Goal: Task Accomplishment & Management: Use online tool/utility

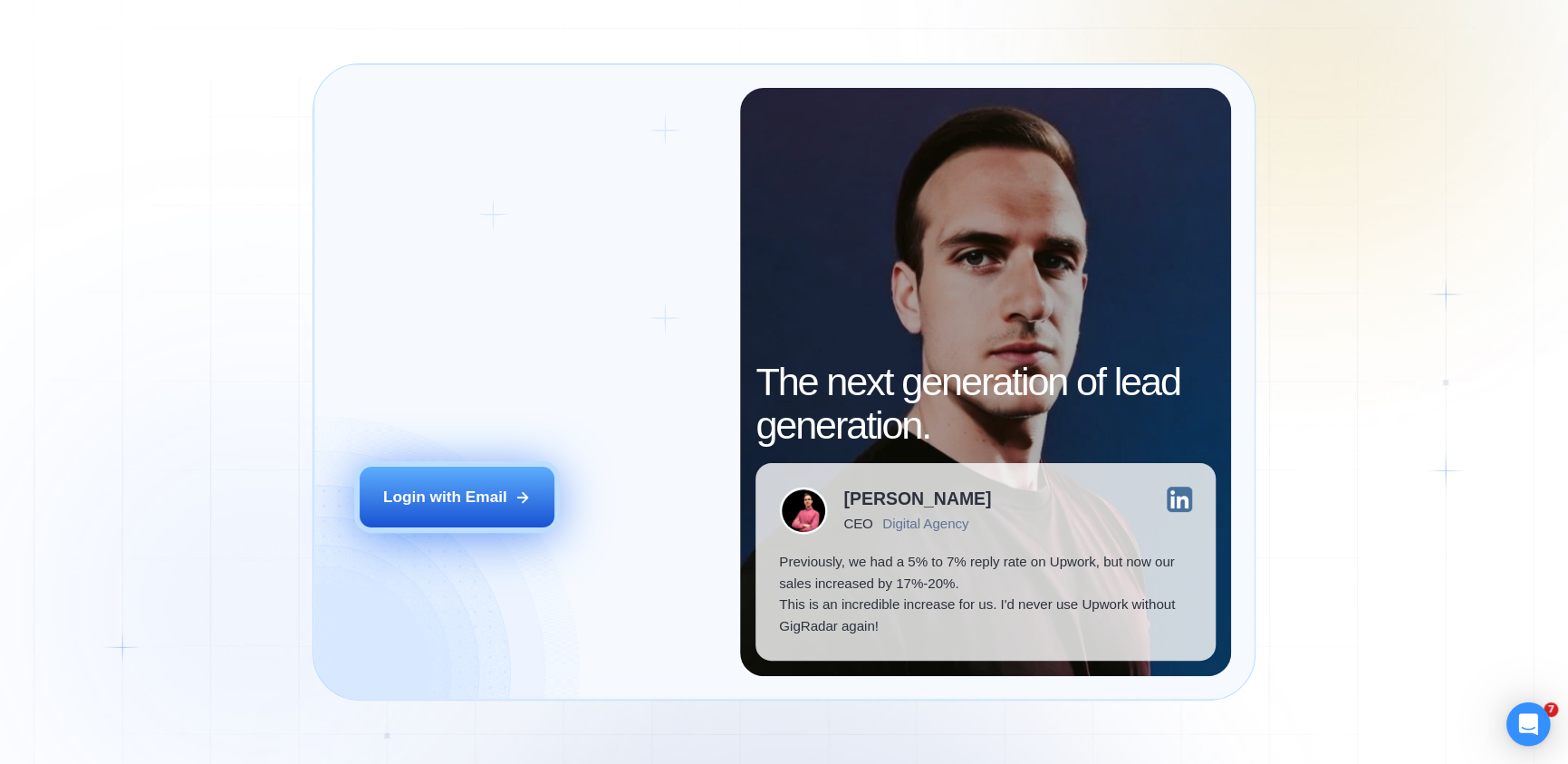
click at [510, 481] on button "Login with Email" at bounding box center [456, 496] width 194 height 60
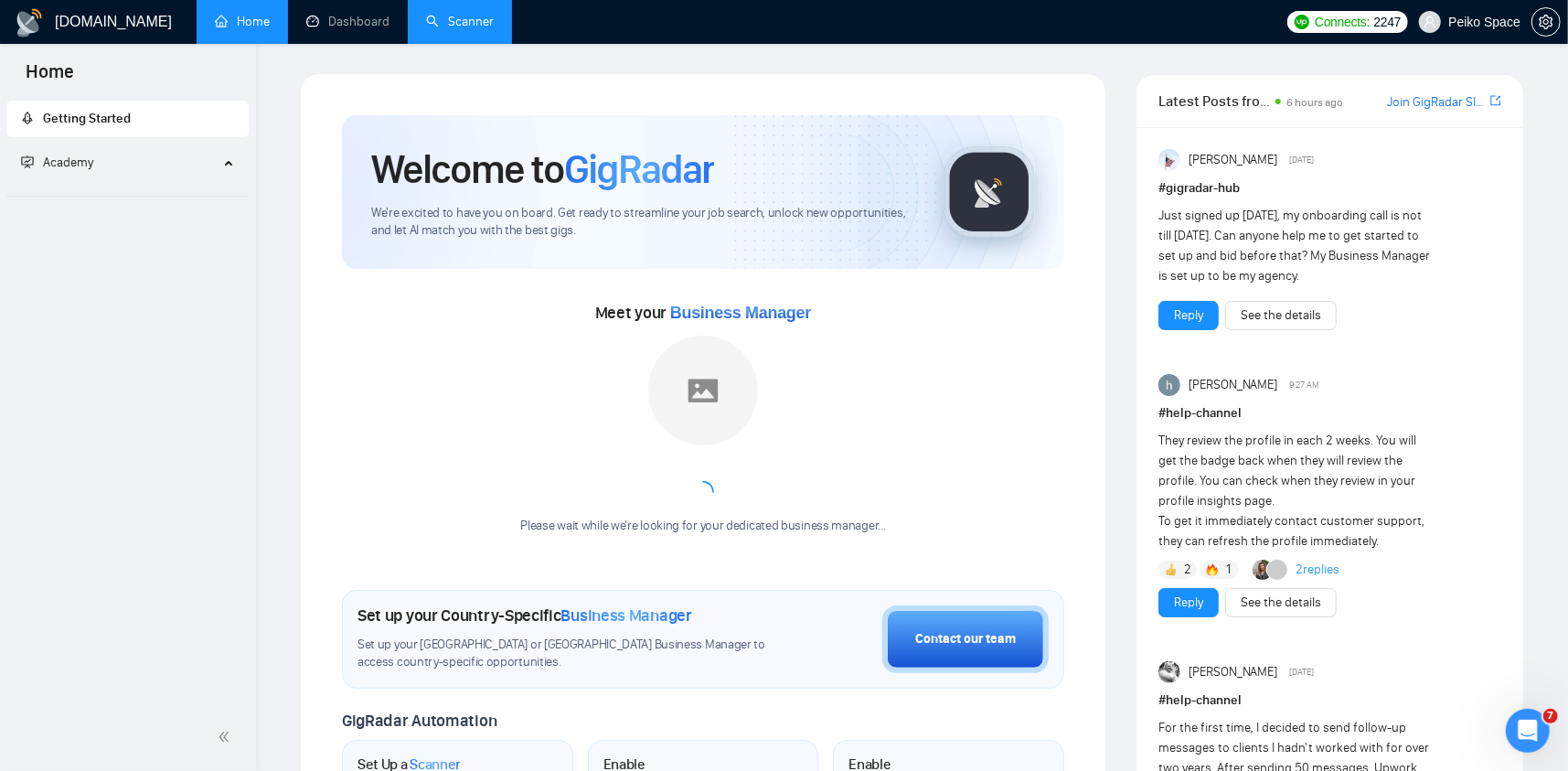
click at [449, 16] on link "Scanner" at bounding box center [460, 22] width 68 height 16
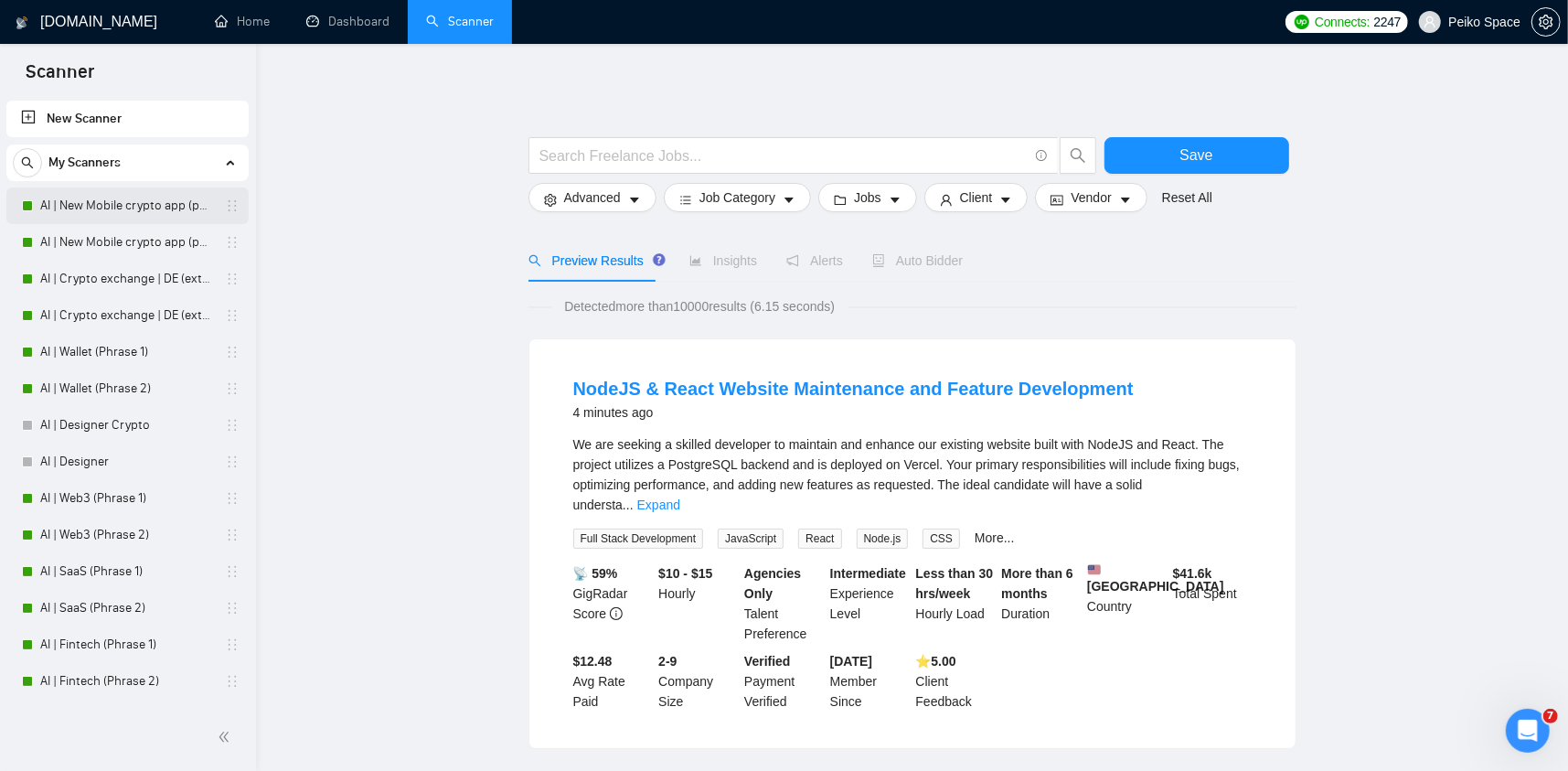
click at [144, 207] on link "AI | New Mobile crypto app (phrase 1)" at bounding box center [127, 205] width 173 height 37
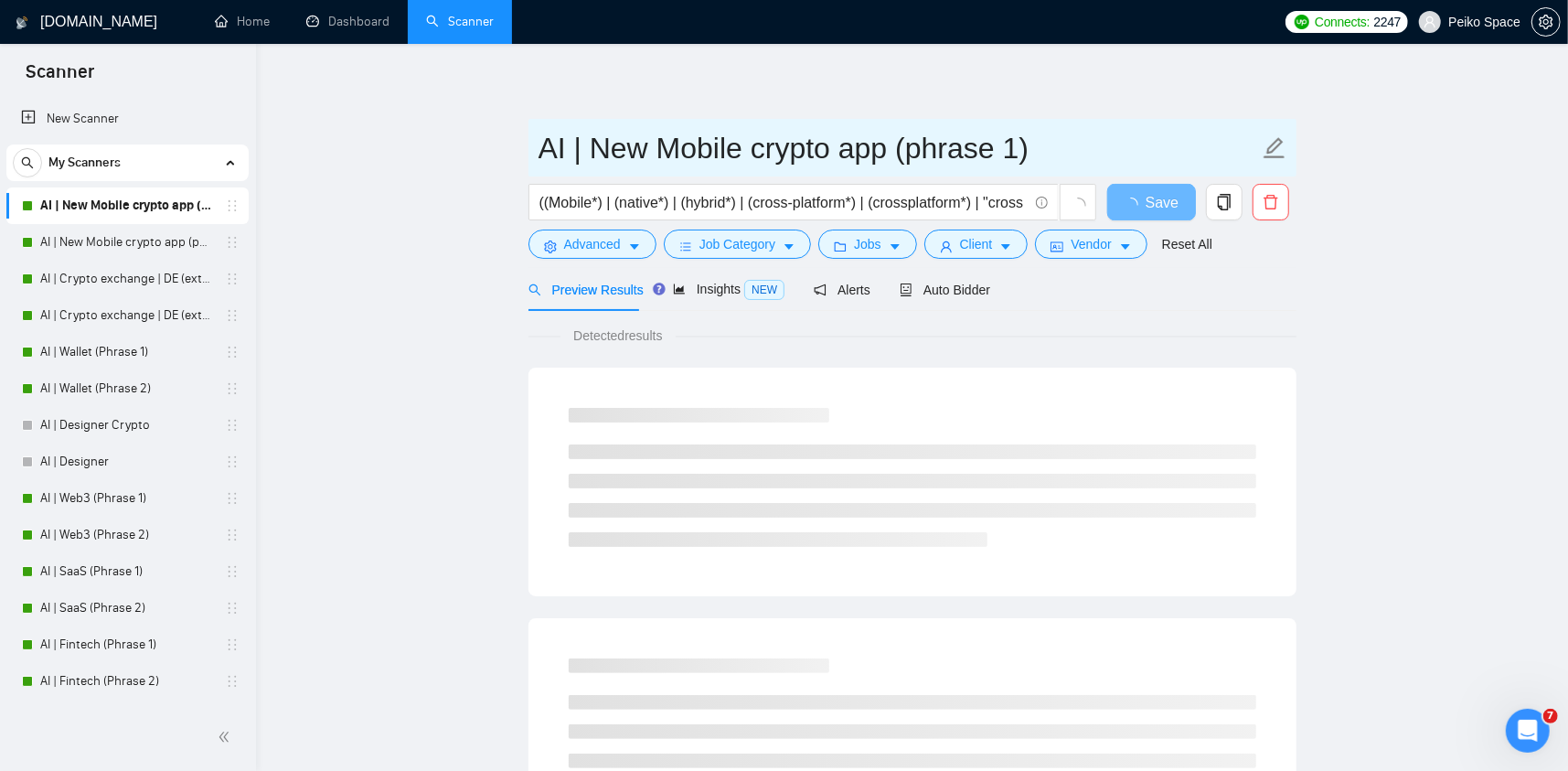
drag, startPoint x: 661, startPoint y: 147, endPoint x: 911, endPoint y: 142, distance: 250.0
click at [911, 142] on input "AI | New Mobile crypto app (phrase 1)" at bounding box center [898, 148] width 720 height 46
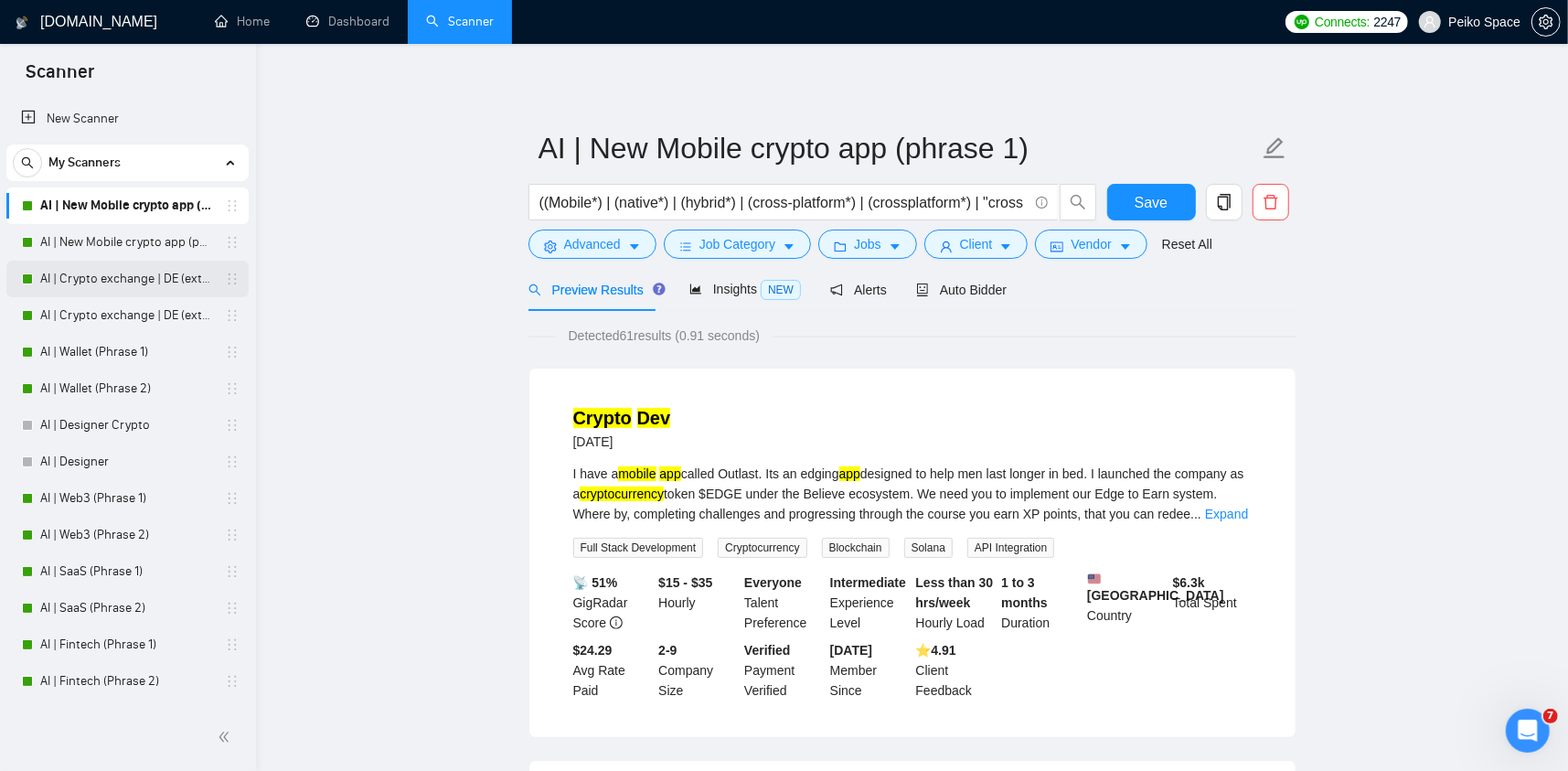
click at [119, 279] on link "AI | Crypto exchange | DE (extended) Phrase 1" at bounding box center [127, 279] width 173 height 37
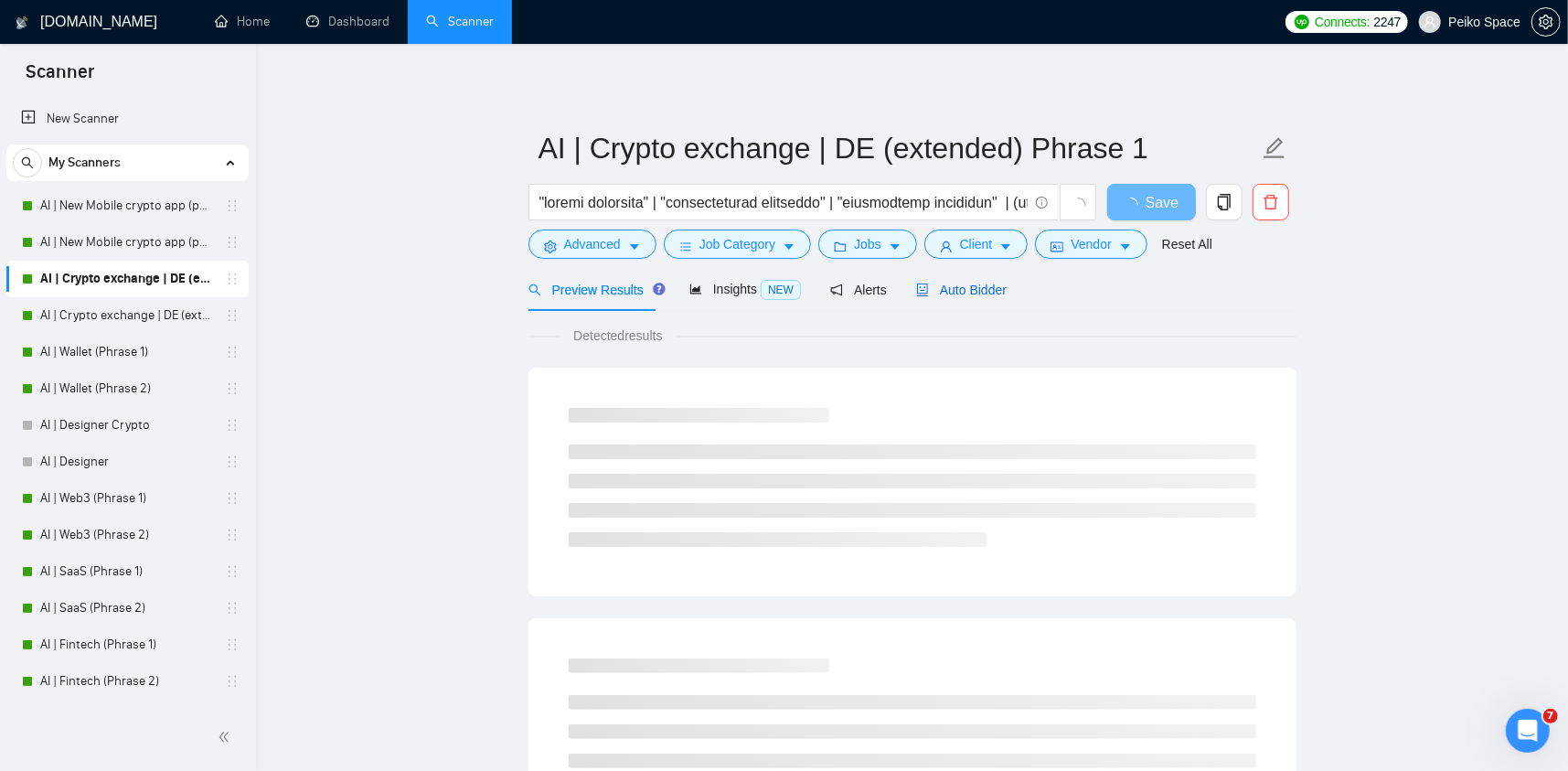
click at [941, 288] on span "Auto Bidder" at bounding box center [961, 290] width 90 height 15
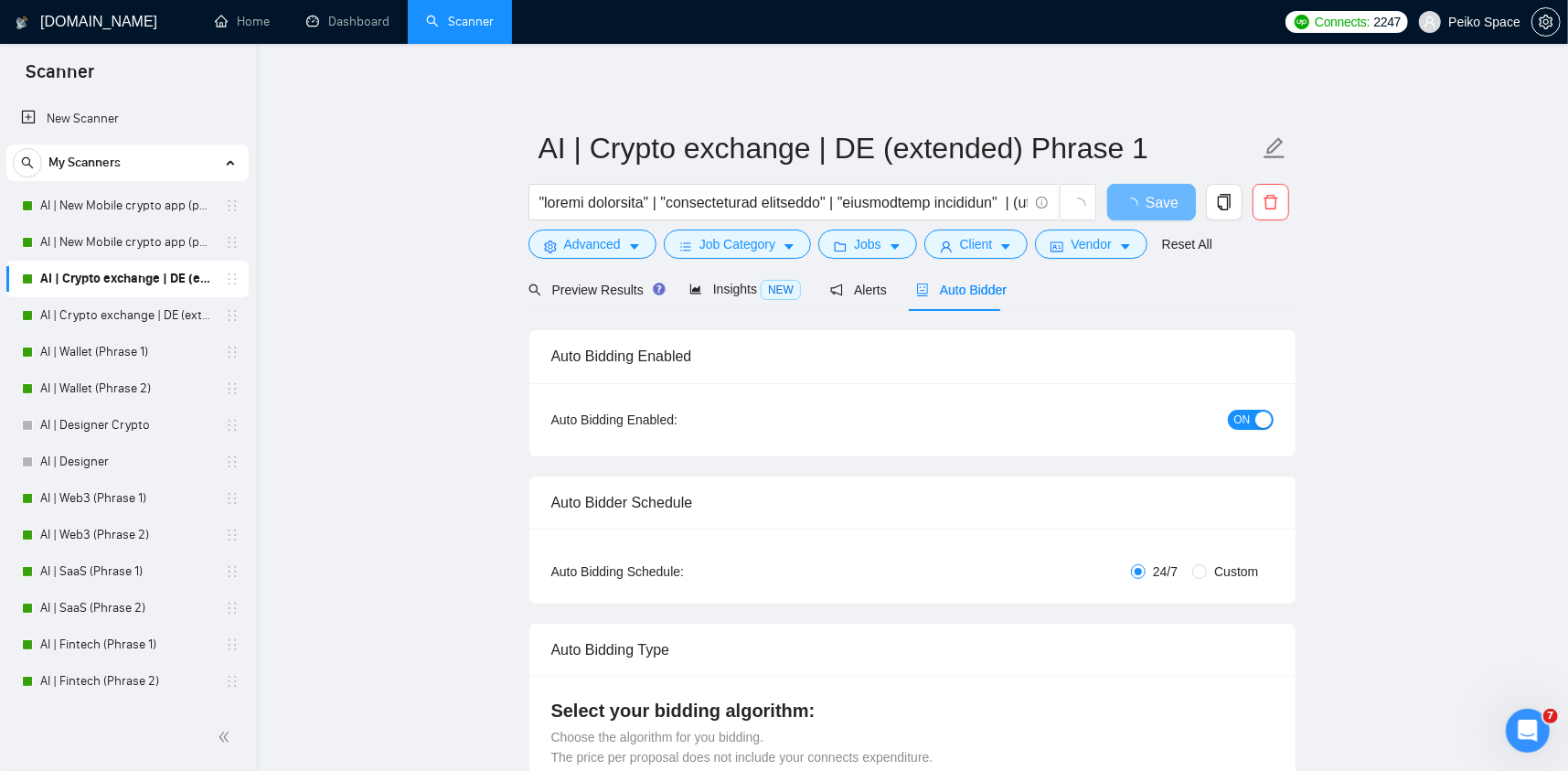
radio input "false"
radio input "true"
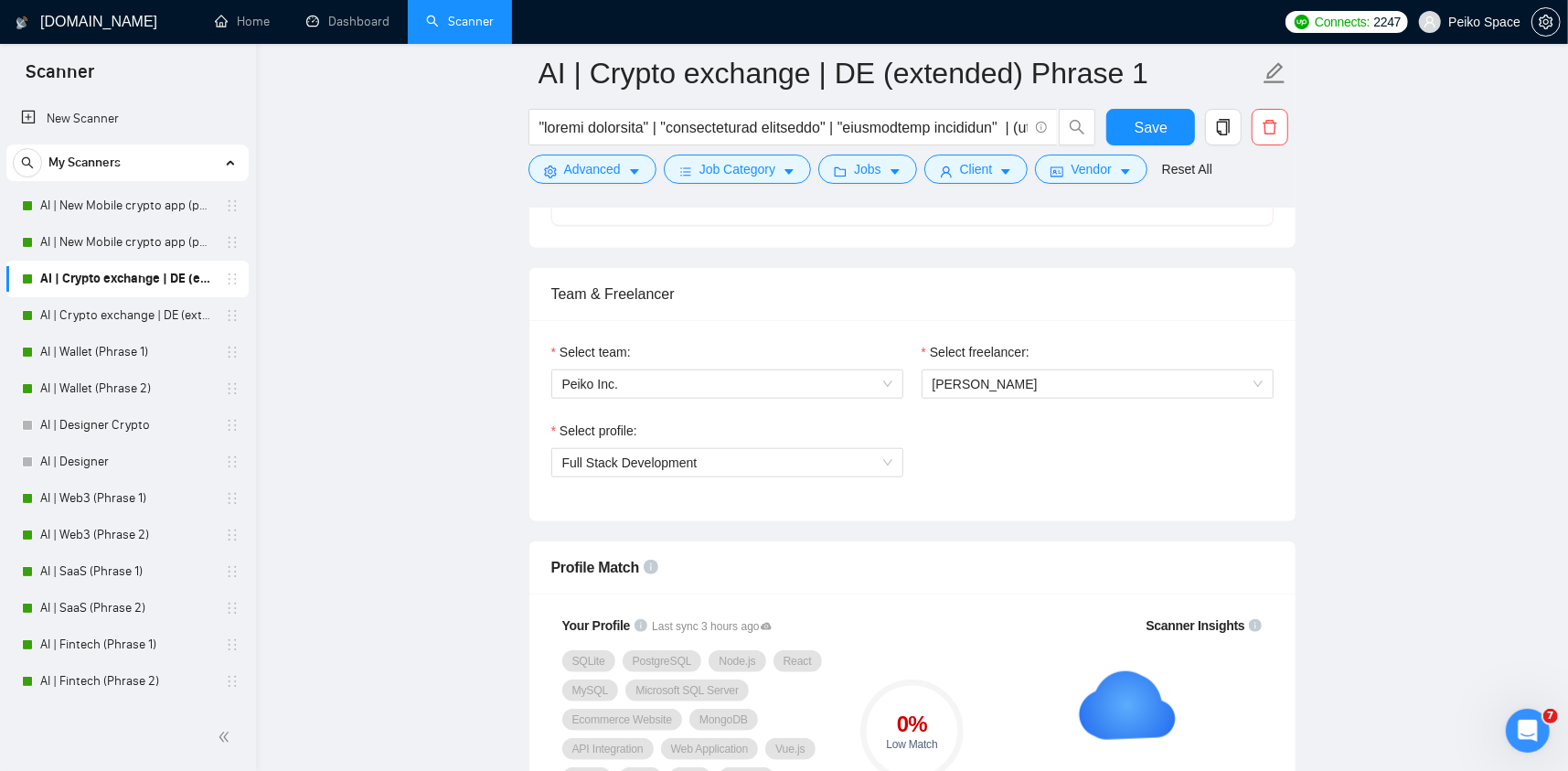
scroll to position [1188, 0]
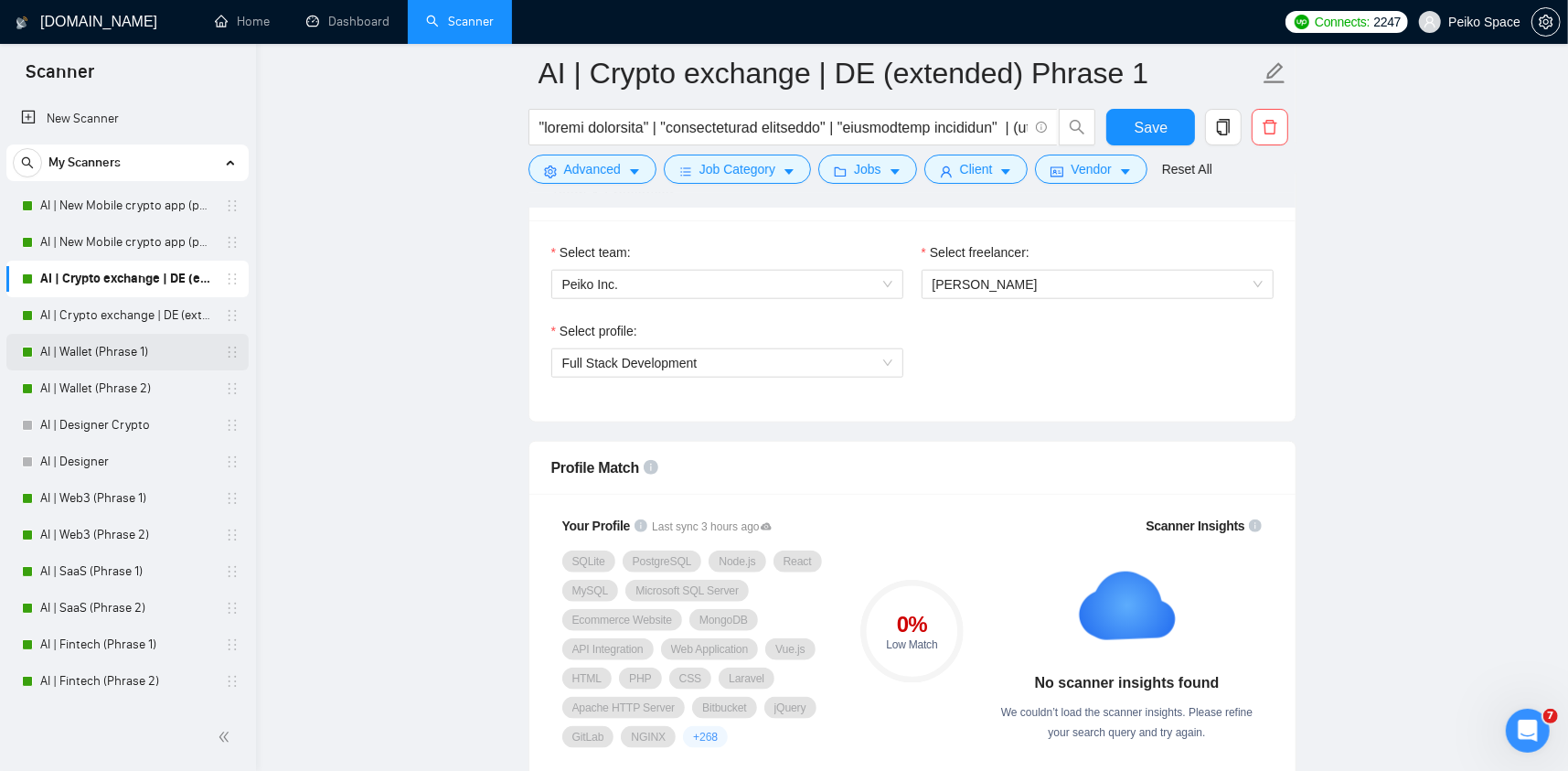
click at [96, 345] on link "AI | Wallet (Phrase 1)" at bounding box center [127, 352] width 173 height 37
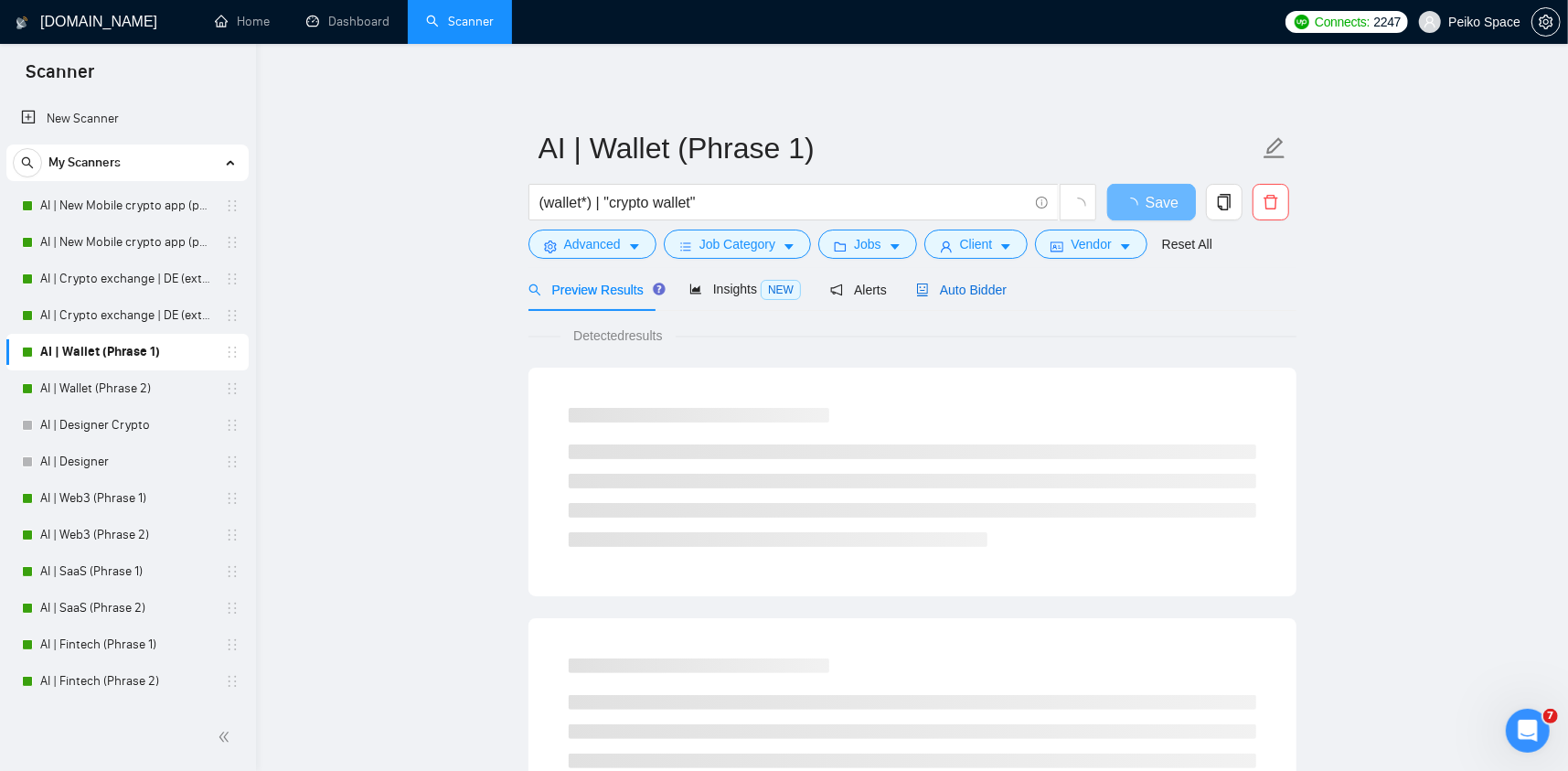
click at [955, 295] on span "Auto Bidder" at bounding box center [961, 290] width 90 height 15
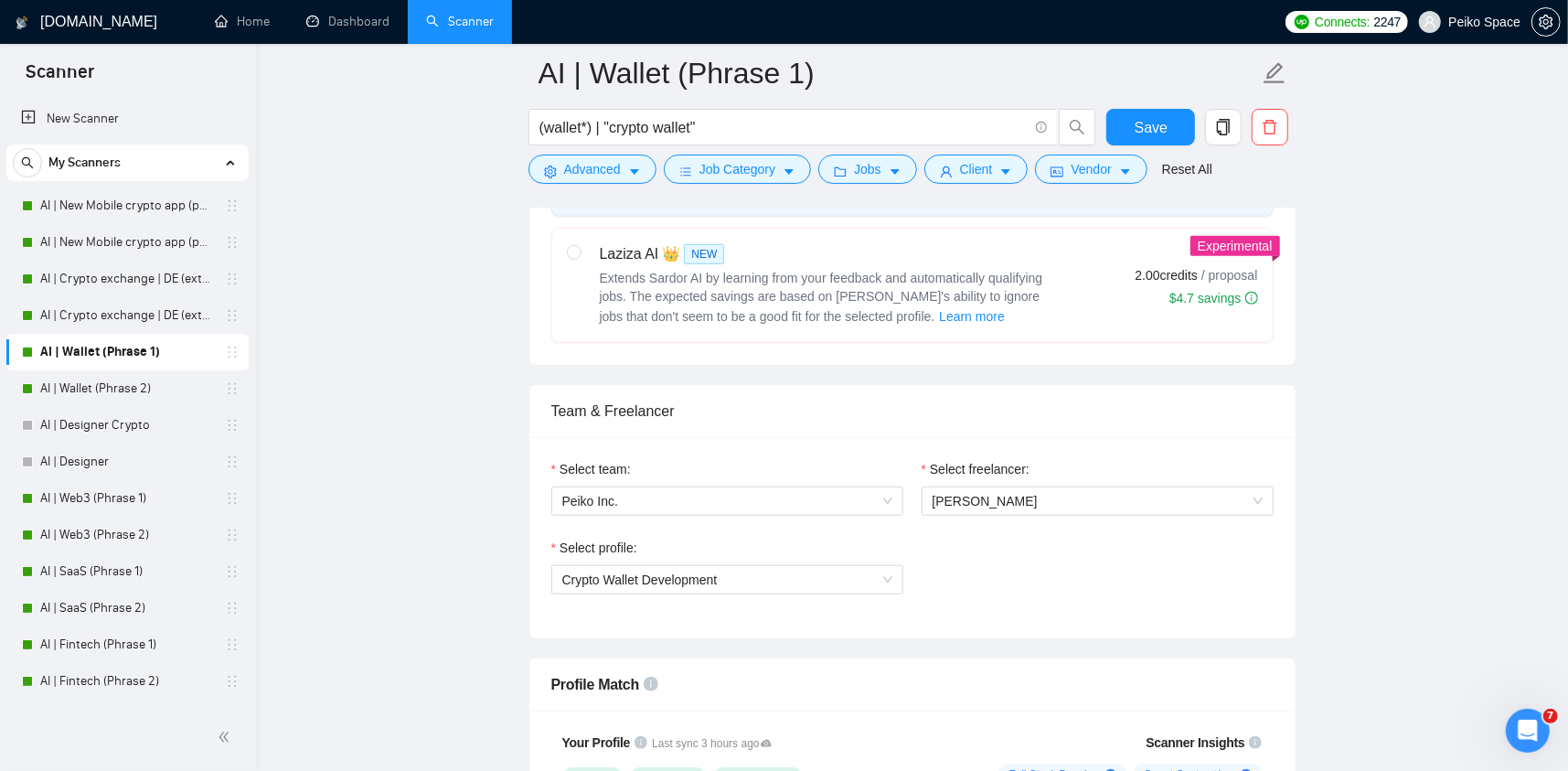
scroll to position [1005, 0]
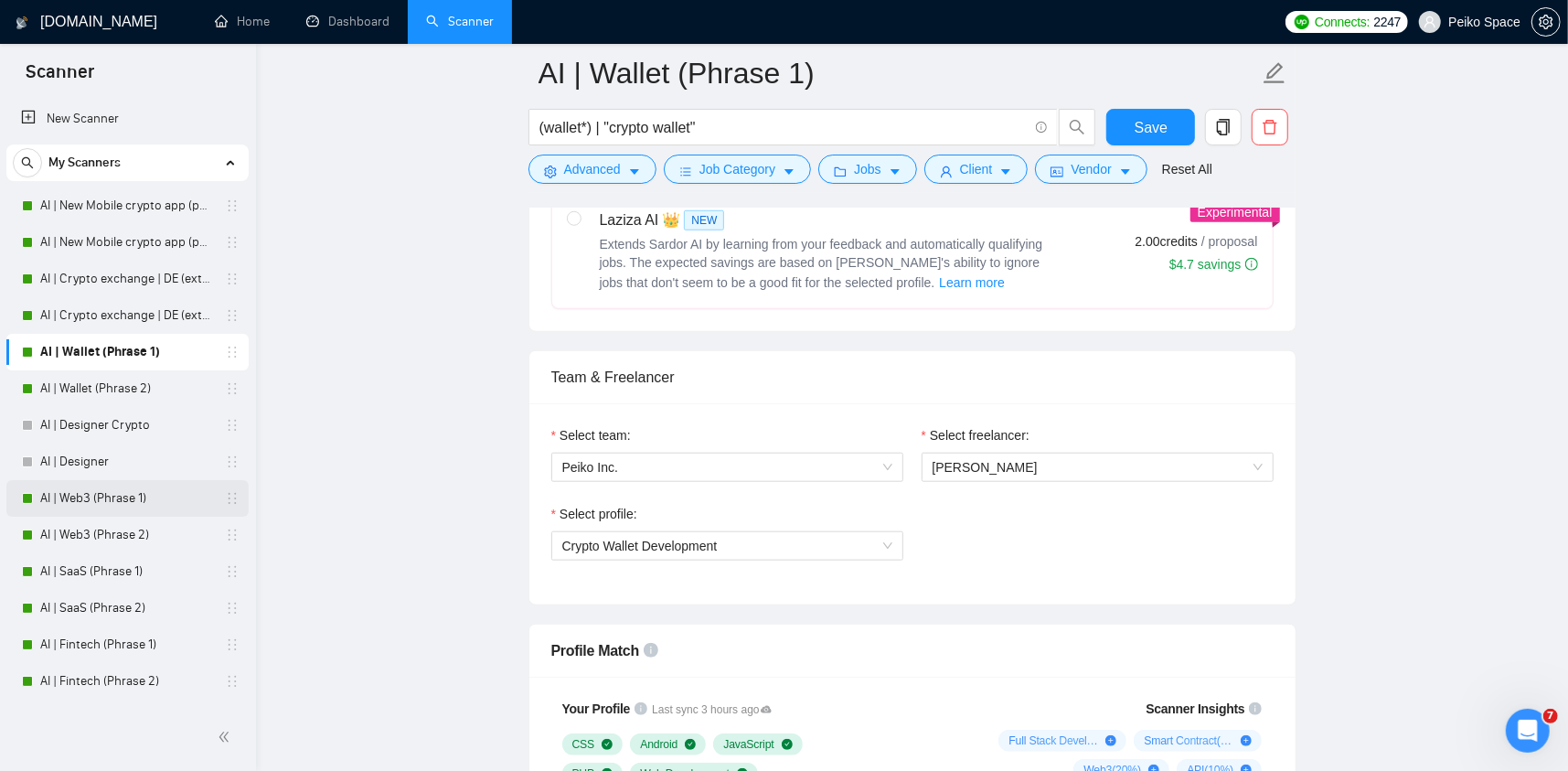
click at [85, 502] on link "AI | Web3 (Phrase 1)" at bounding box center [127, 498] width 173 height 37
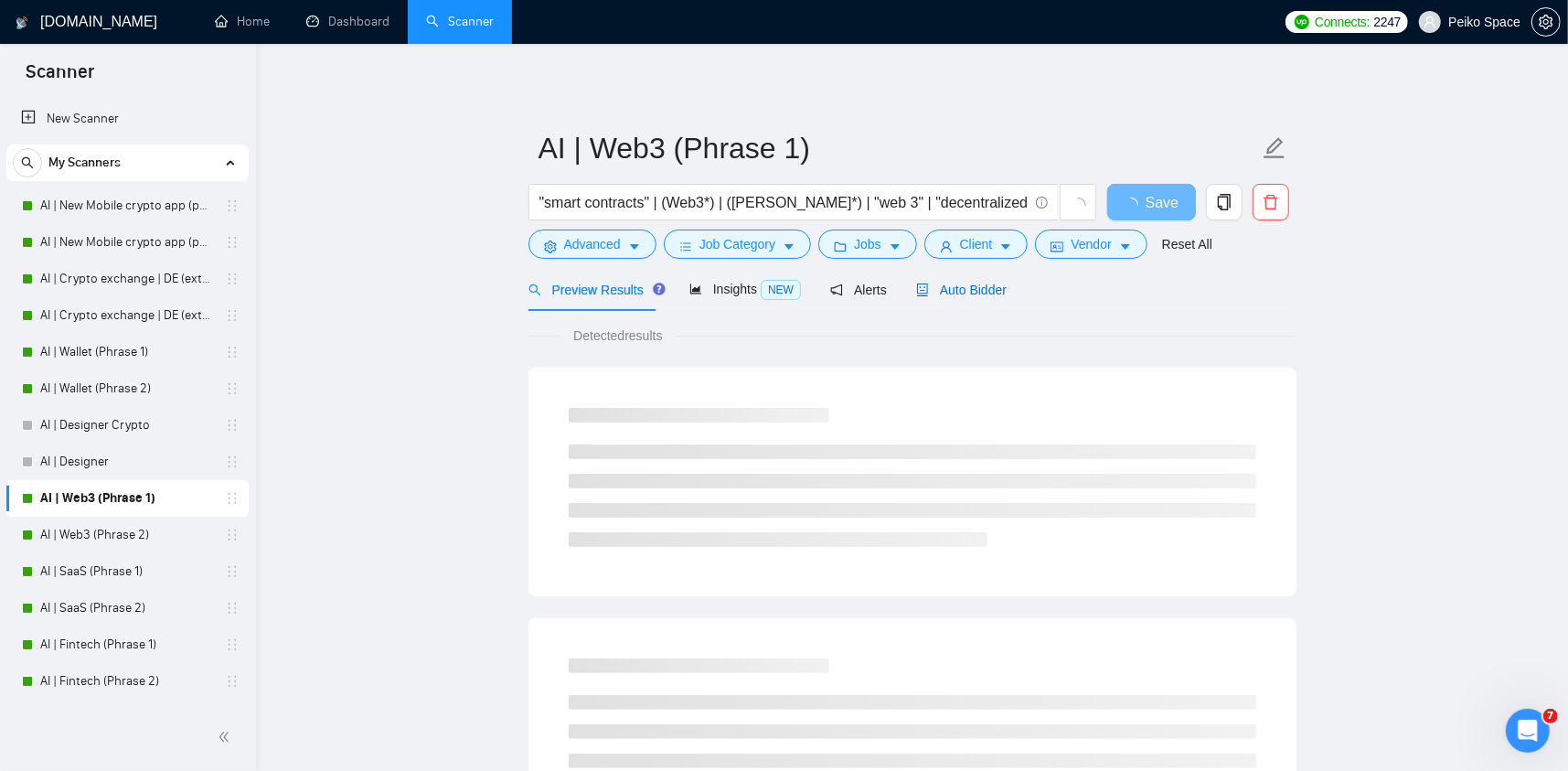
click at [957, 293] on span "Auto Bidder" at bounding box center [961, 290] width 90 height 15
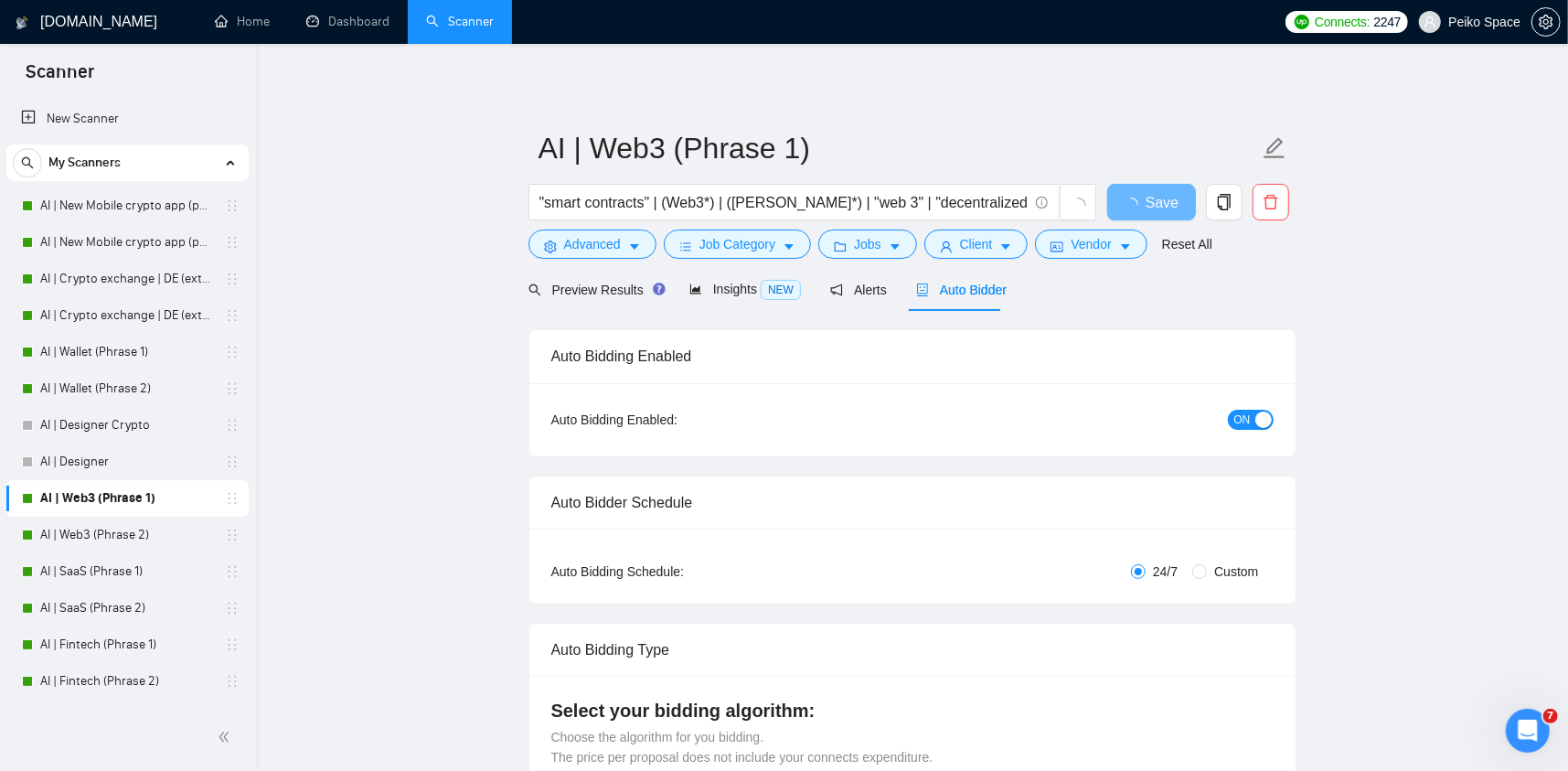
radio input "false"
radio input "true"
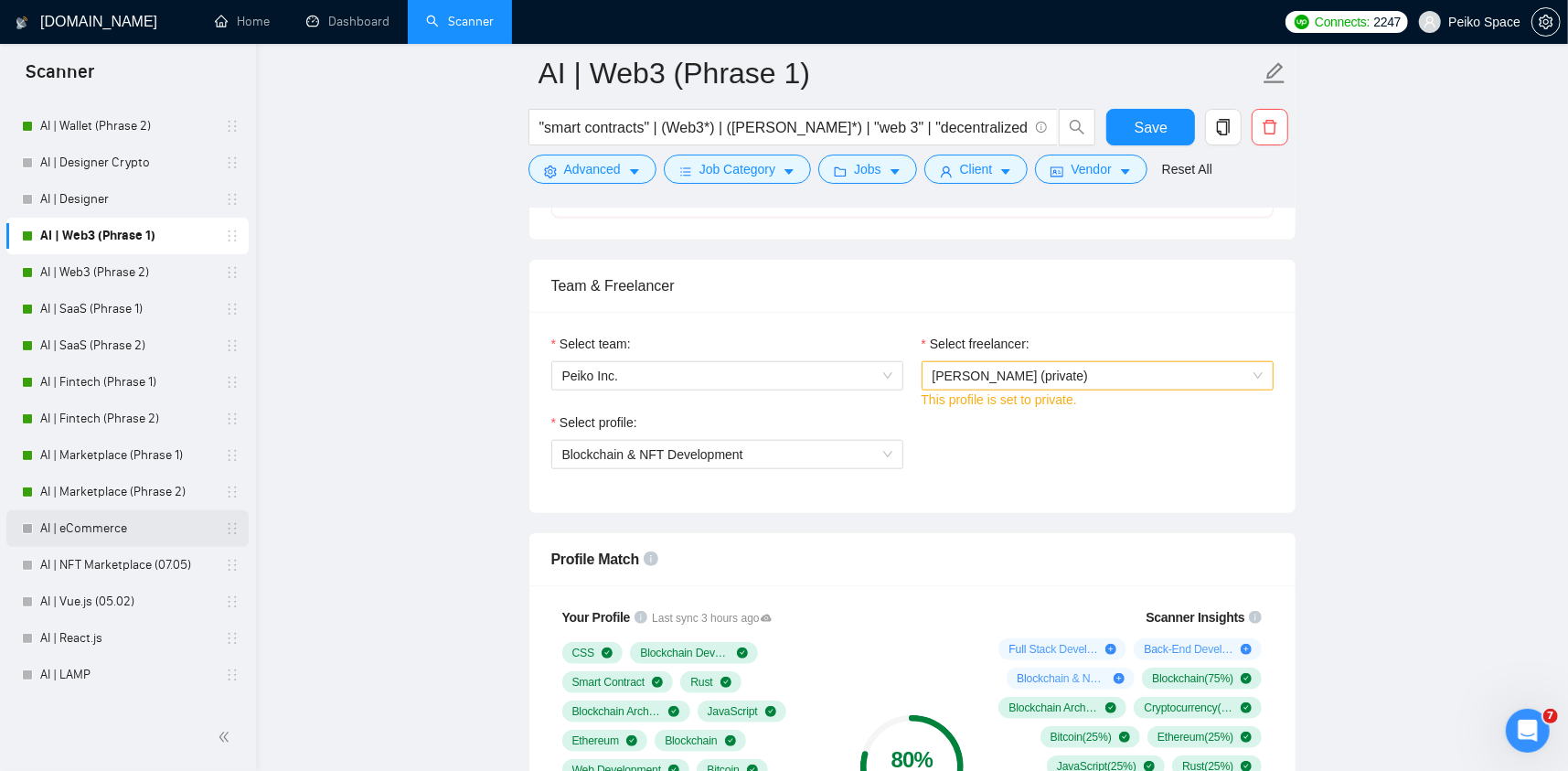
scroll to position [274, 0]
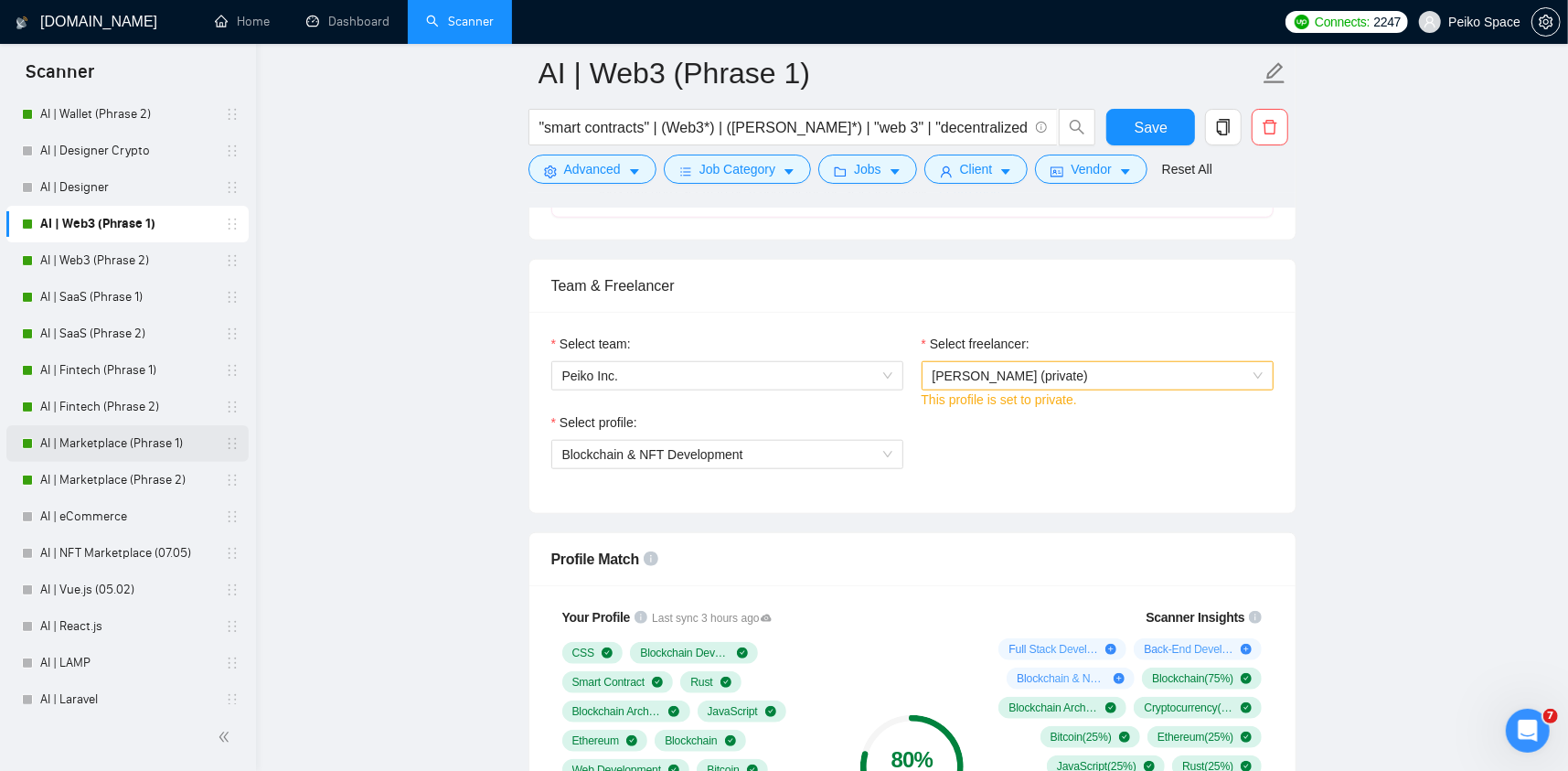
drag, startPoint x: 118, startPoint y: 476, endPoint x: 212, endPoint y: 460, distance: 95.4
click at [118, 476] on link "AI | Marketplace (Phrase 2)" at bounding box center [127, 479] width 173 height 37
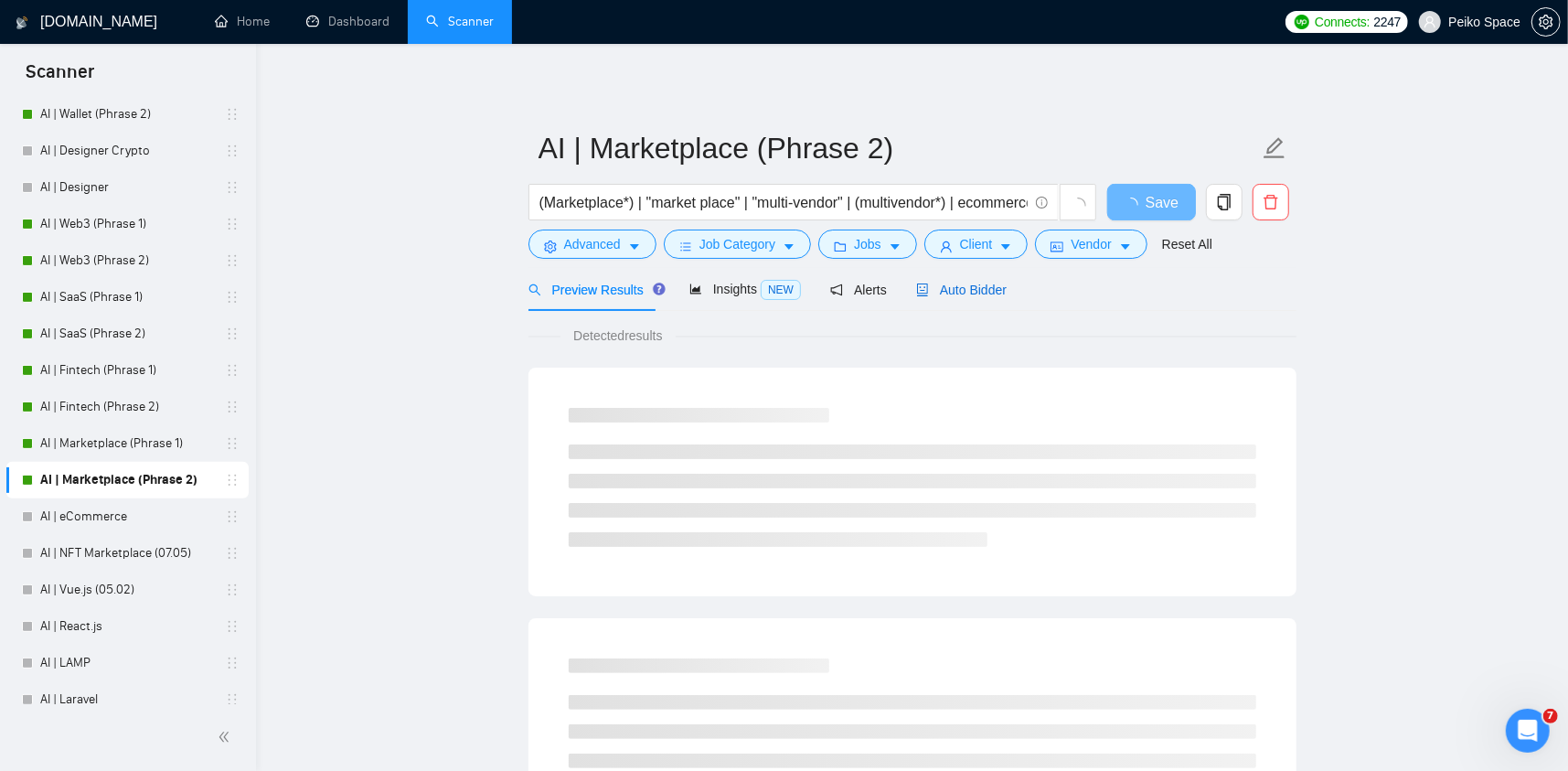
click at [969, 295] on span "Auto Bidder" at bounding box center [961, 290] width 90 height 15
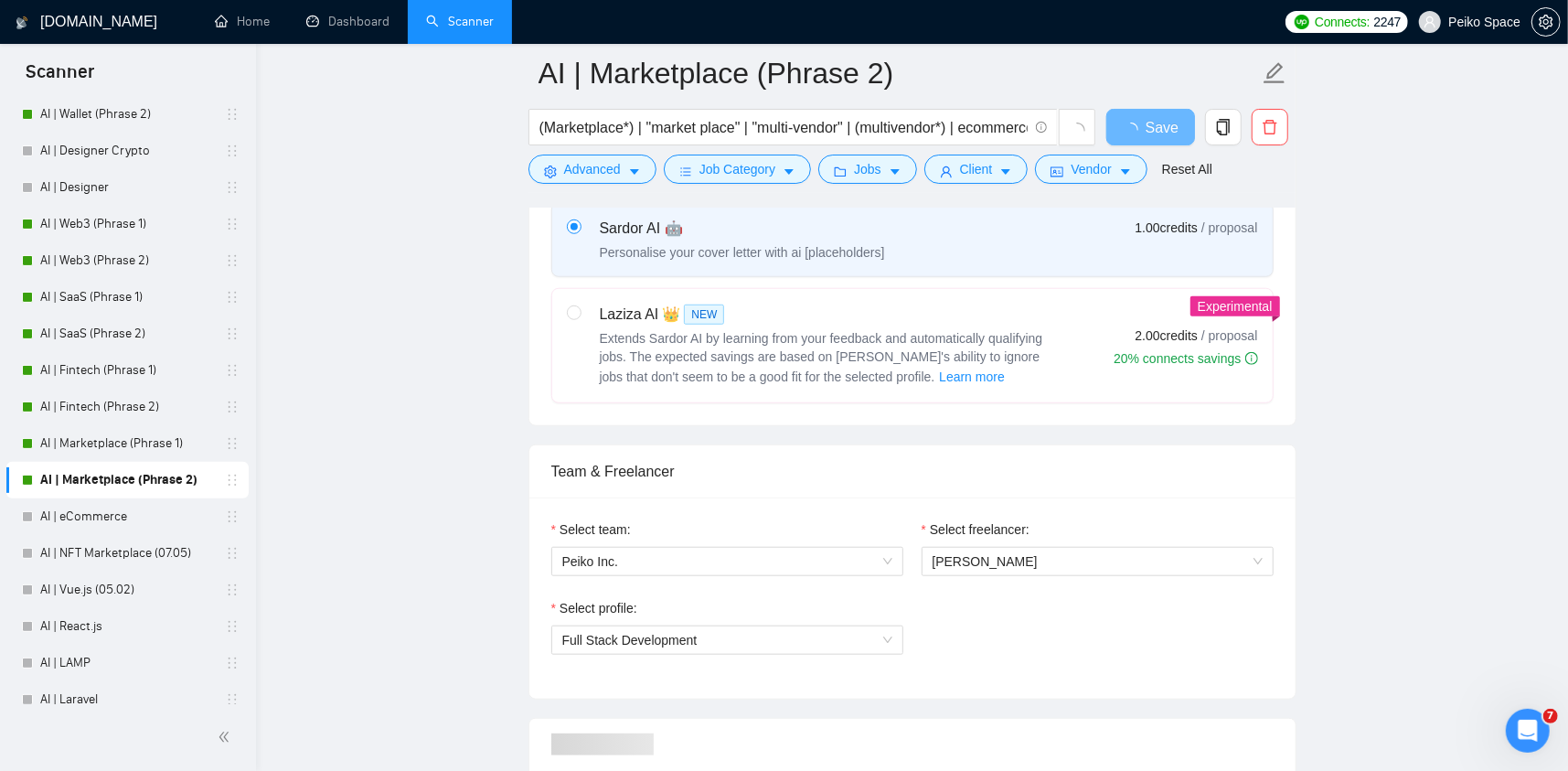
scroll to position [1005, 0]
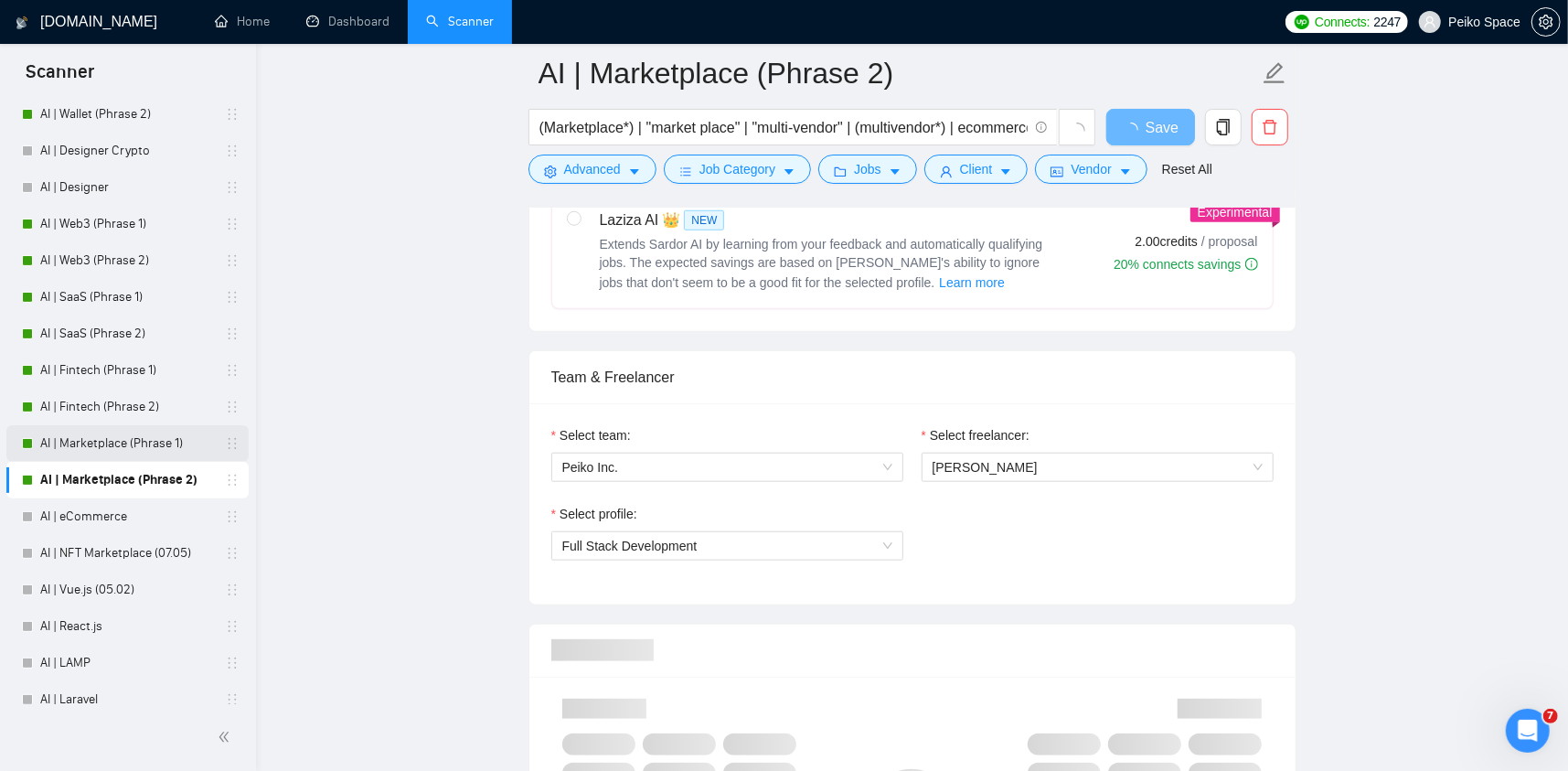
click at [96, 444] on link "AI | Marketplace (Phrase 1)" at bounding box center [127, 443] width 173 height 37
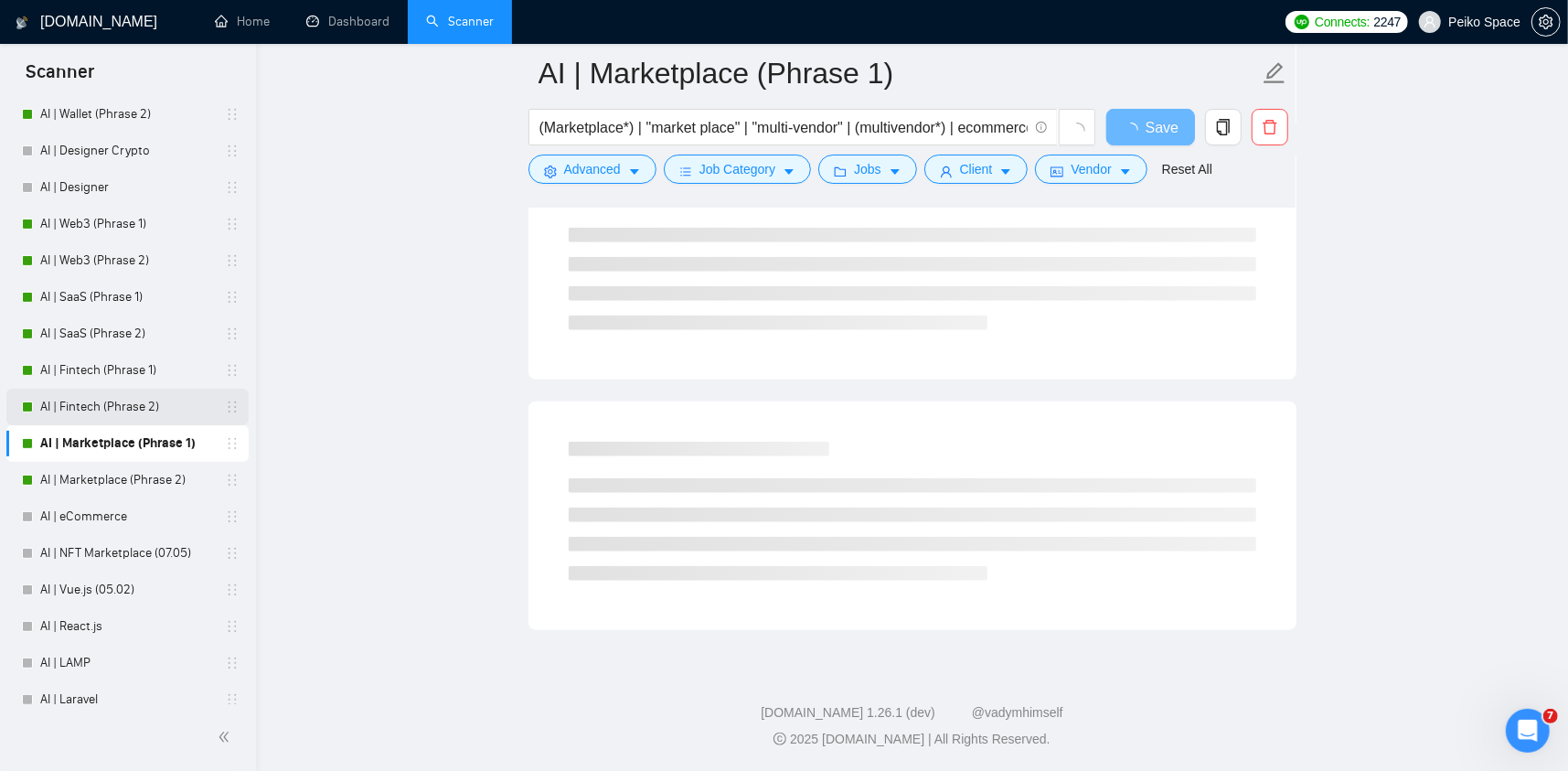
click at [100, 406] on link "AI | Fintech (Phrase 2)" at bounding box center [127, 406] width 173 height 37
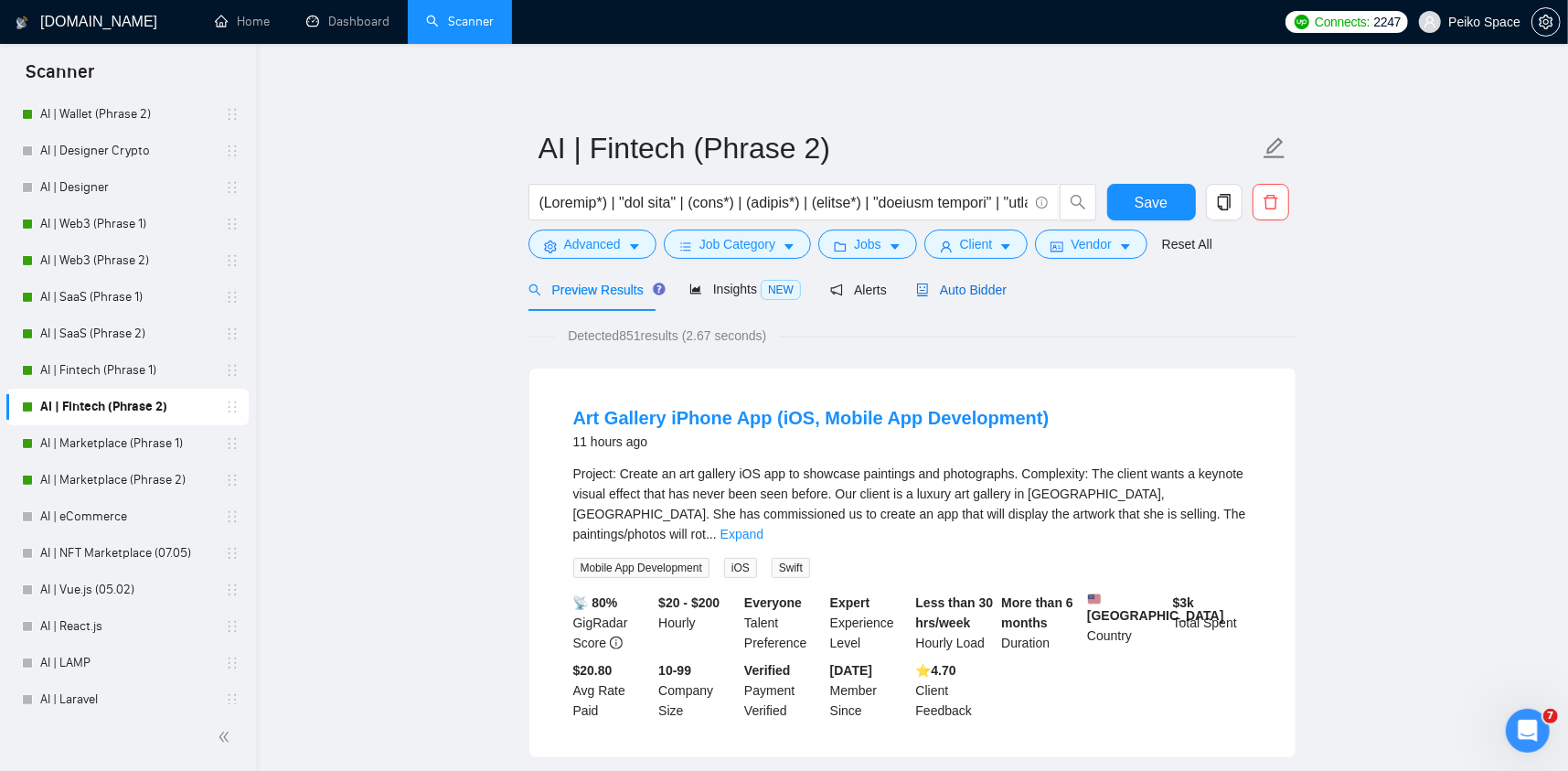
click at [962, 290] on span "Auto Bidder" at bounding box center [961, 290] width 90 height 15
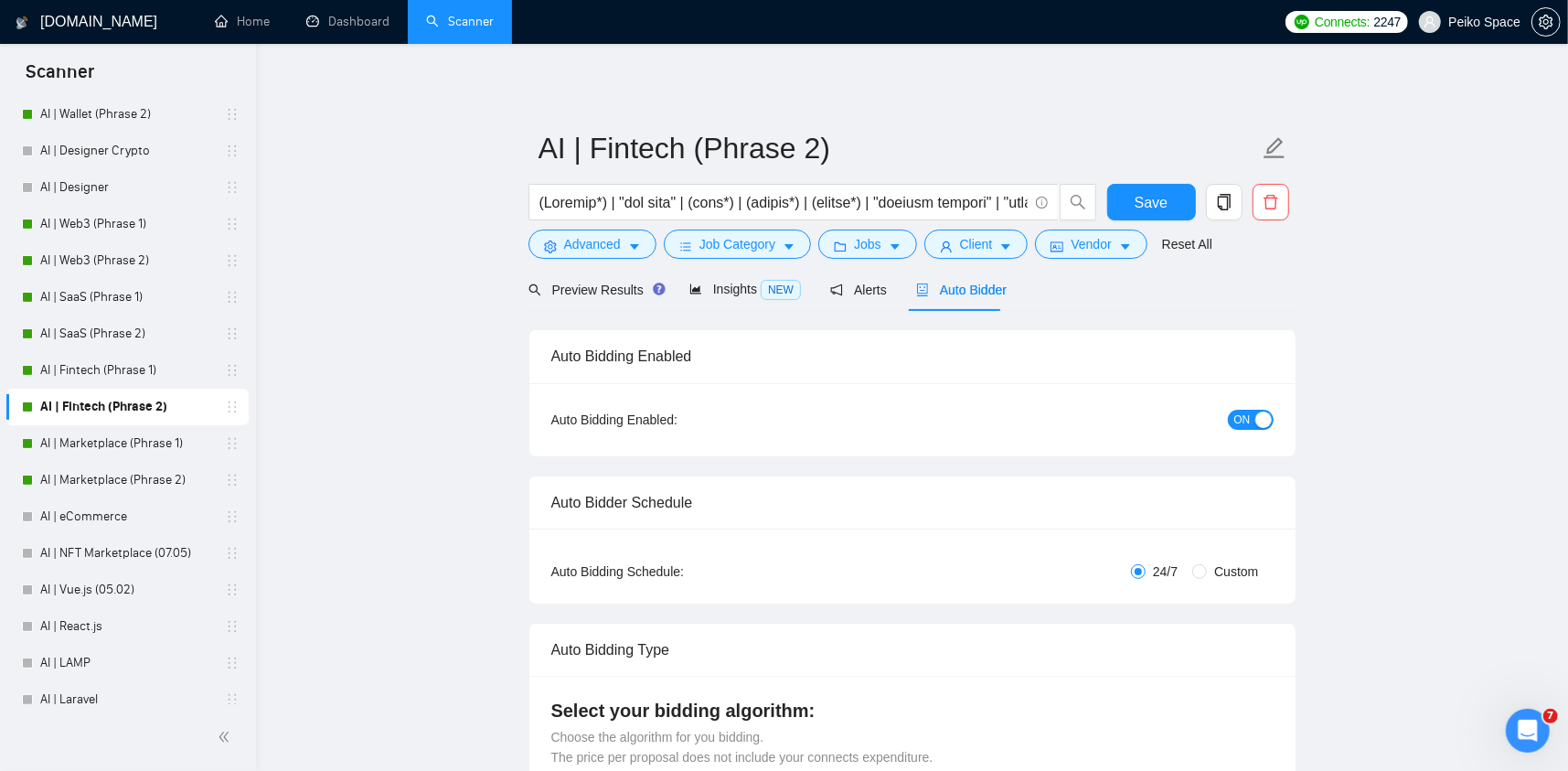
radio input "false"
radio input "true"
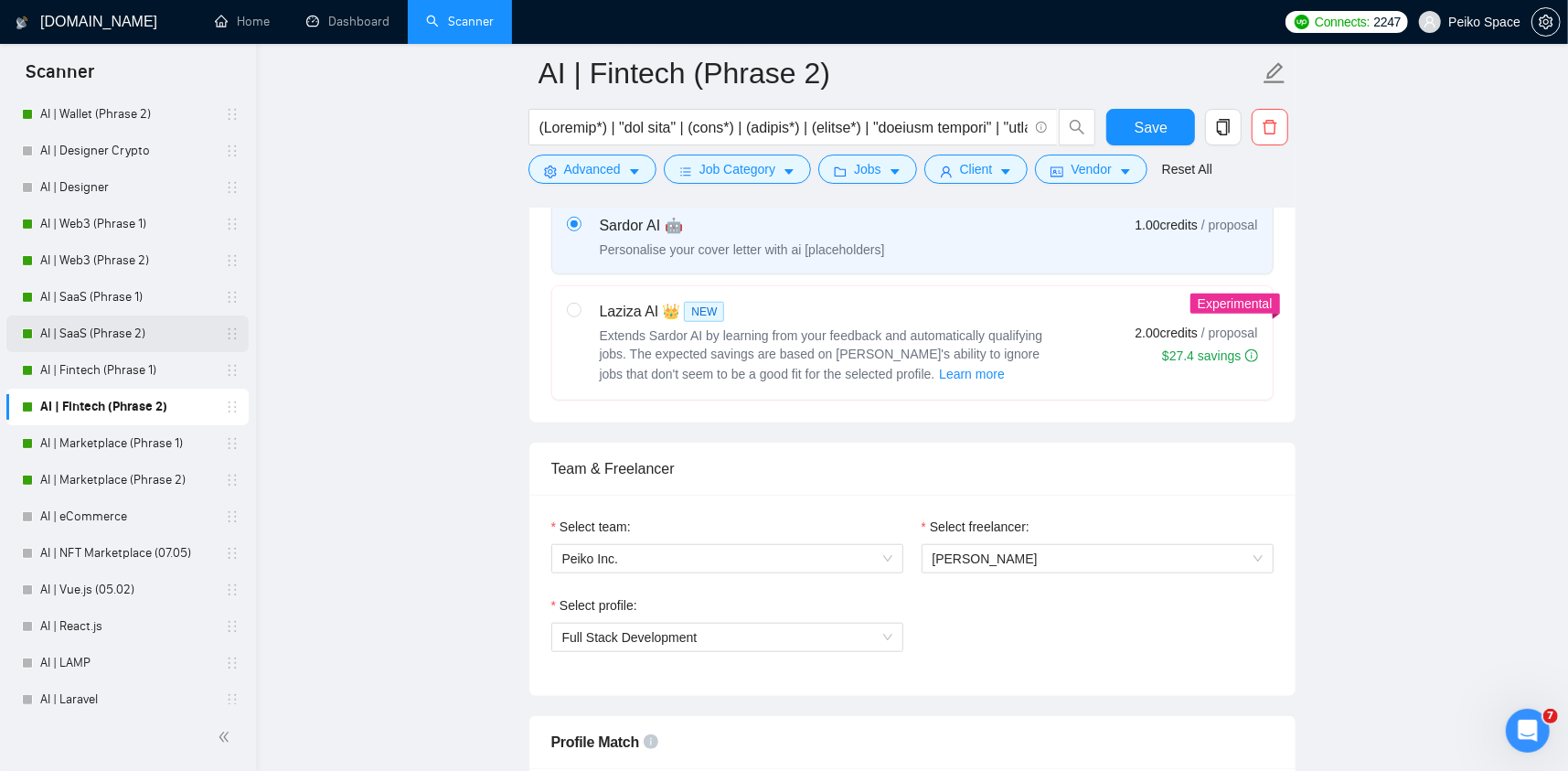
scroll to position [1005, 0]
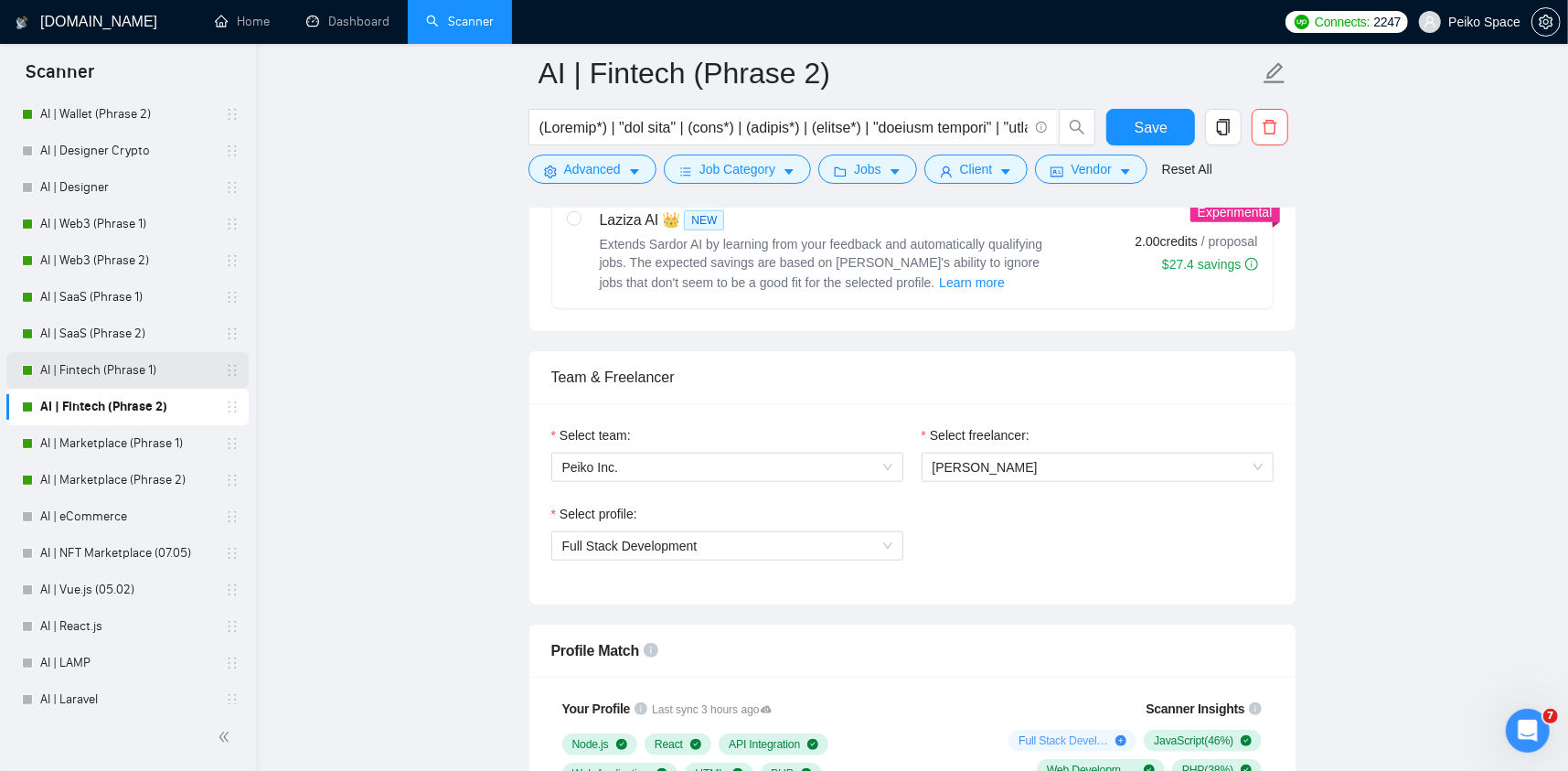
click at [125, 371] on link "AI | Fintech (Phrase 1)" at bounding box center [127, 370] width 173 height 37
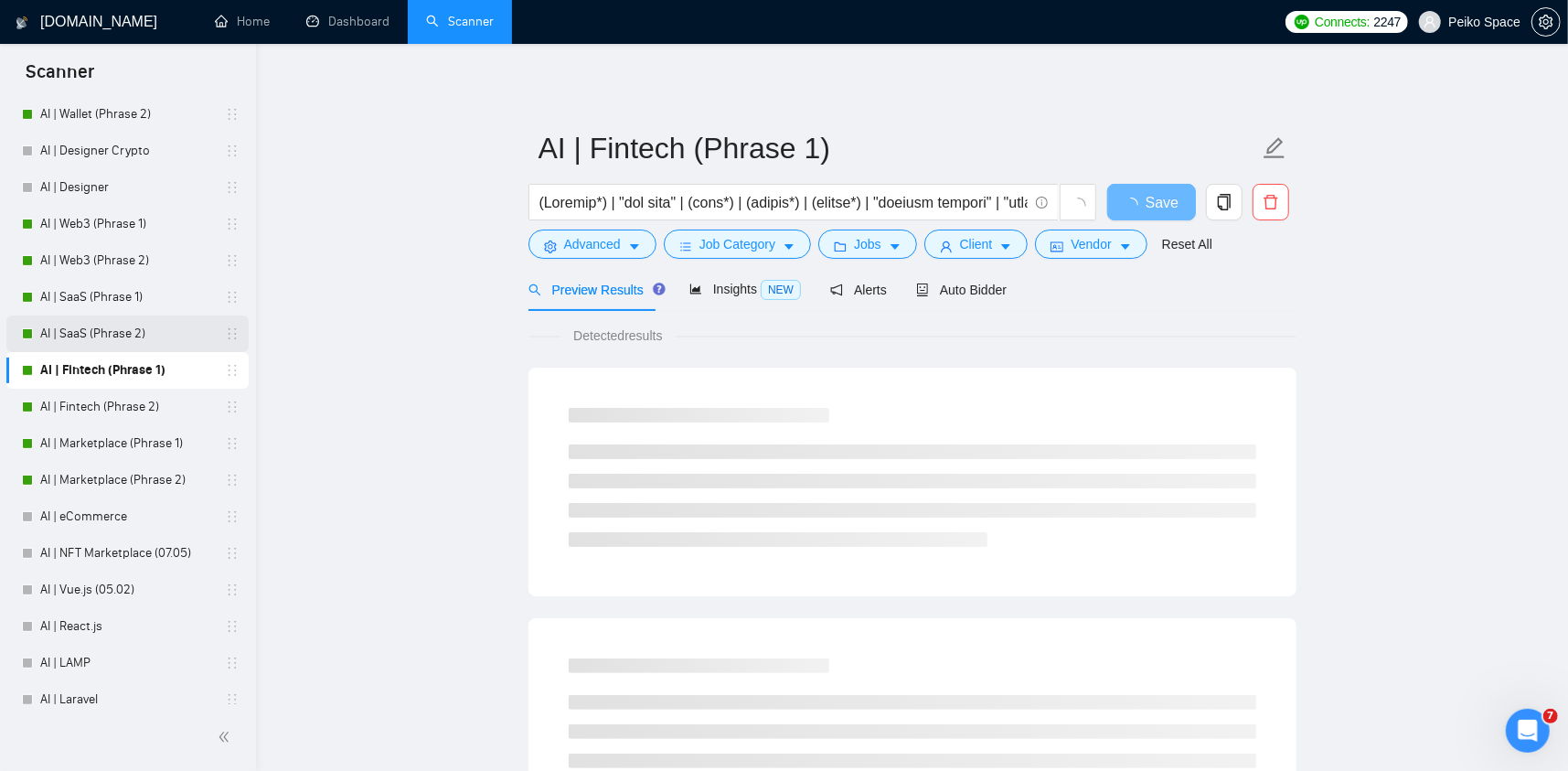
click at [128, 340] on link "AI | SaaS (Phrase 2)" at bounding box center [127, 333] width 173 height 37
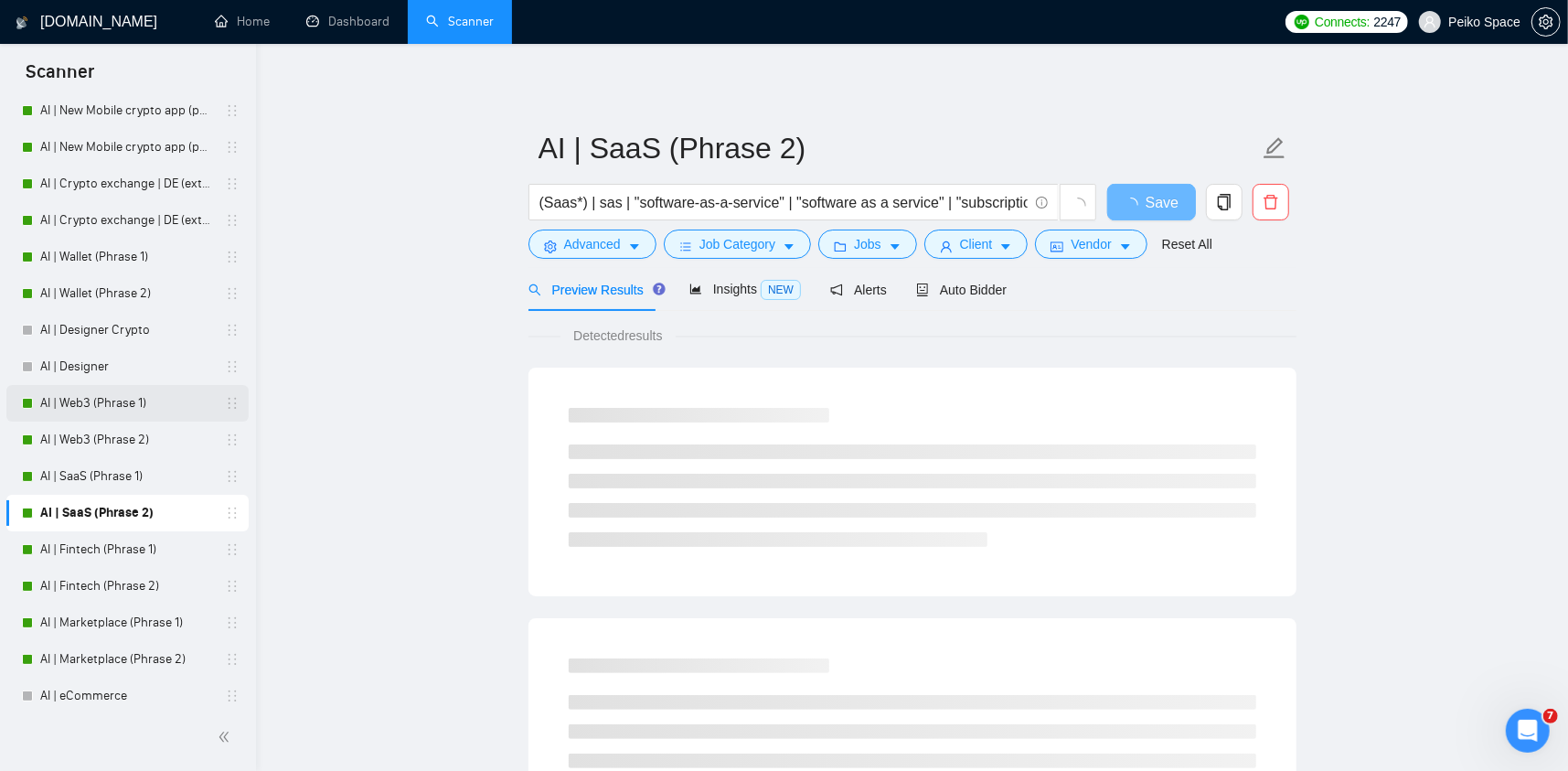
scroll to position [91, 0]
click at [970, 290] on span "Auto Bidder" at bounding box center [961, 290] width 90 height 15
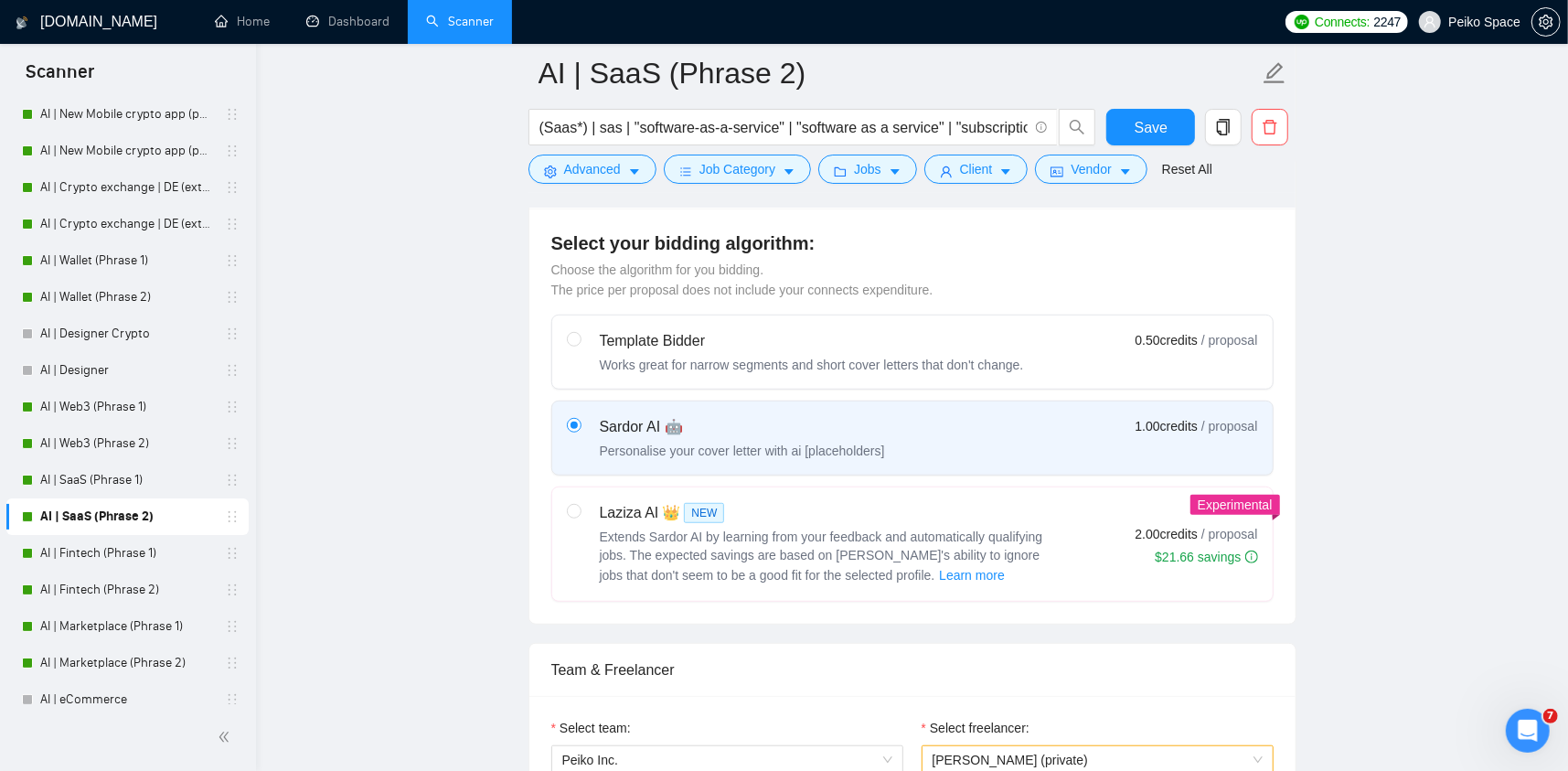
scroll to position [1097, 0]
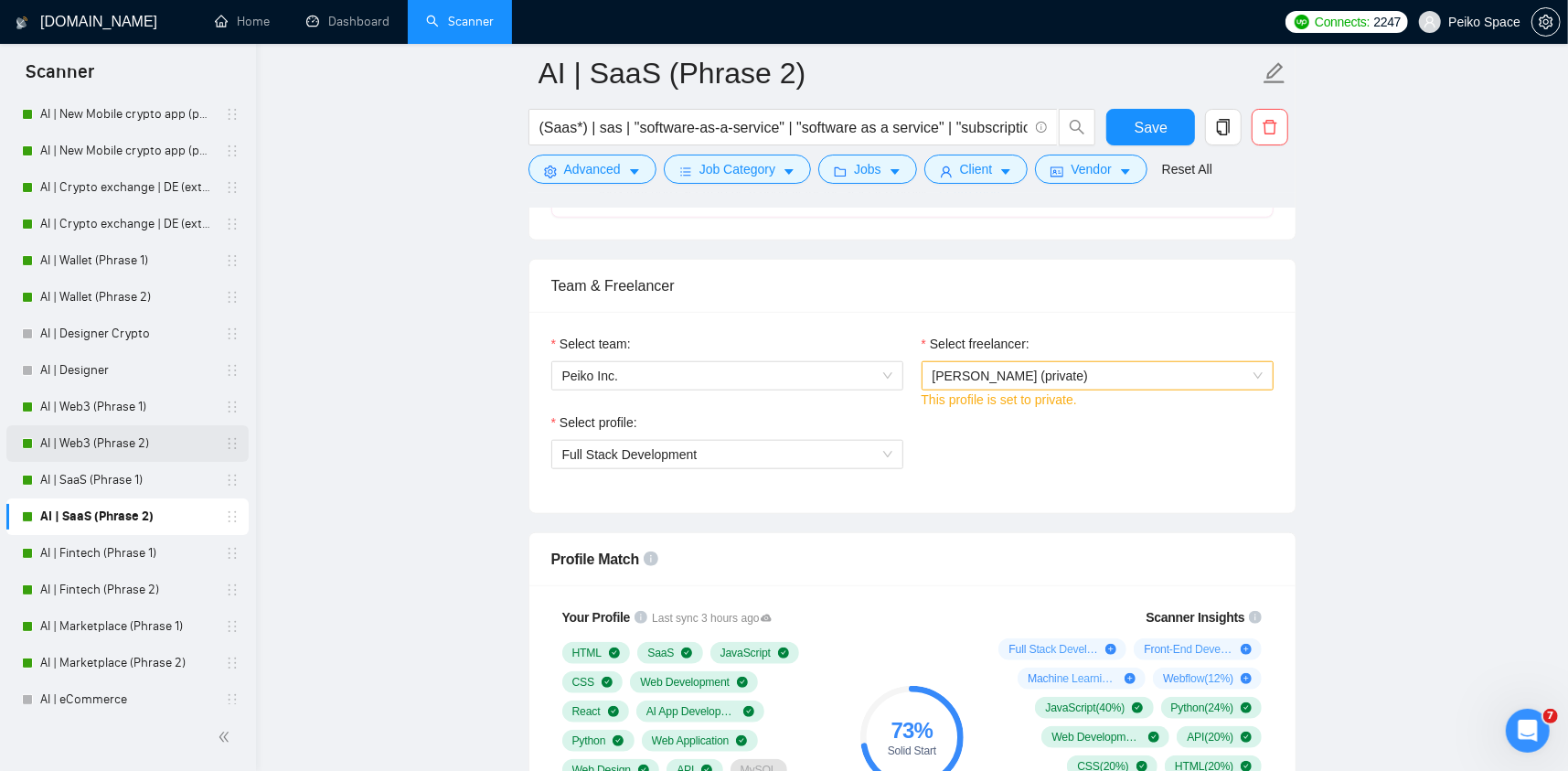
click at [79, 428] on link "AI | Web3 (Phrase 2)" at bounding box center [127, 443] width 173 height 37
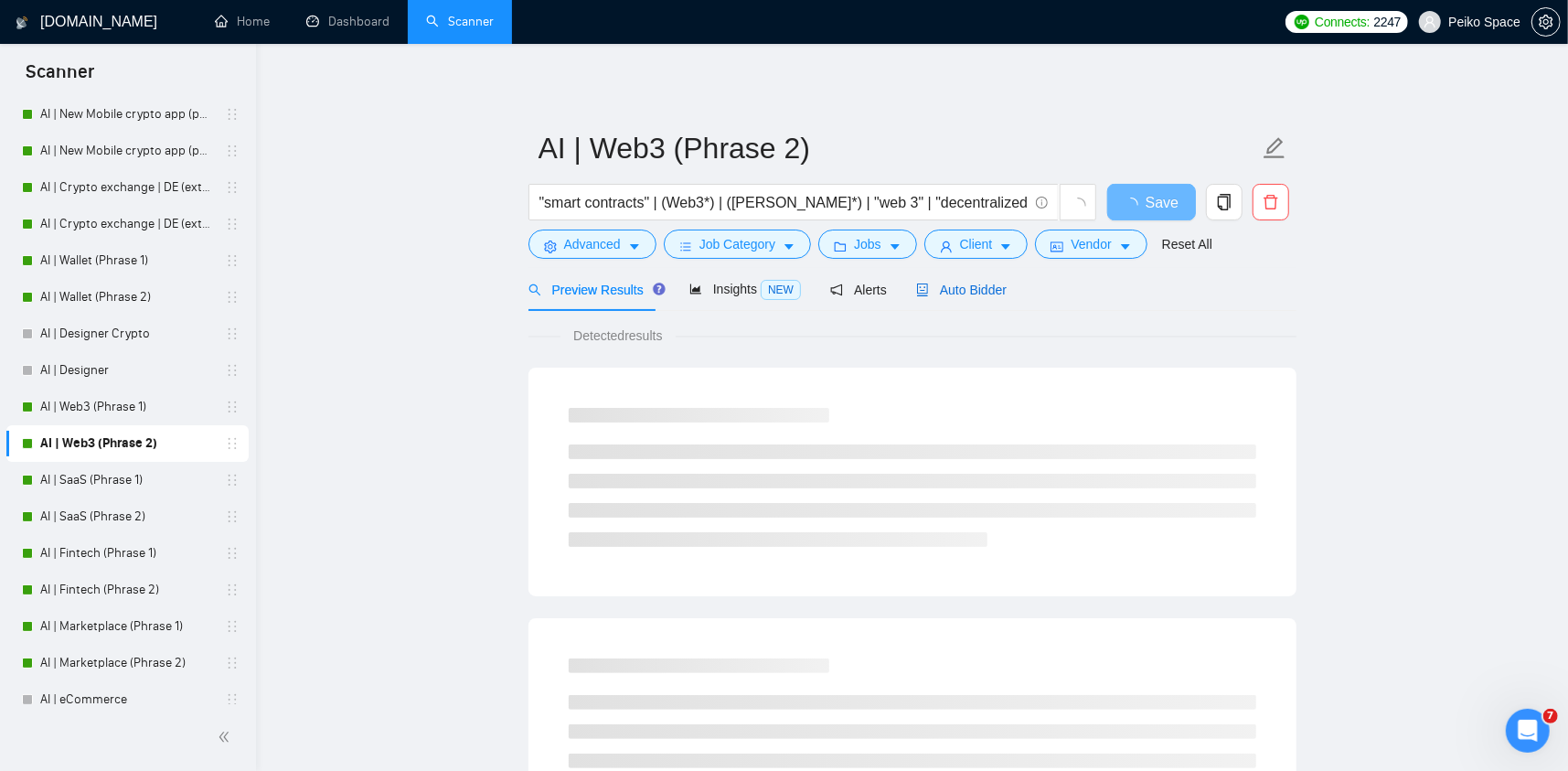
click at [974, 287] on span "Auto Bidder" at bounding box center [961, 290] width 90 height 15
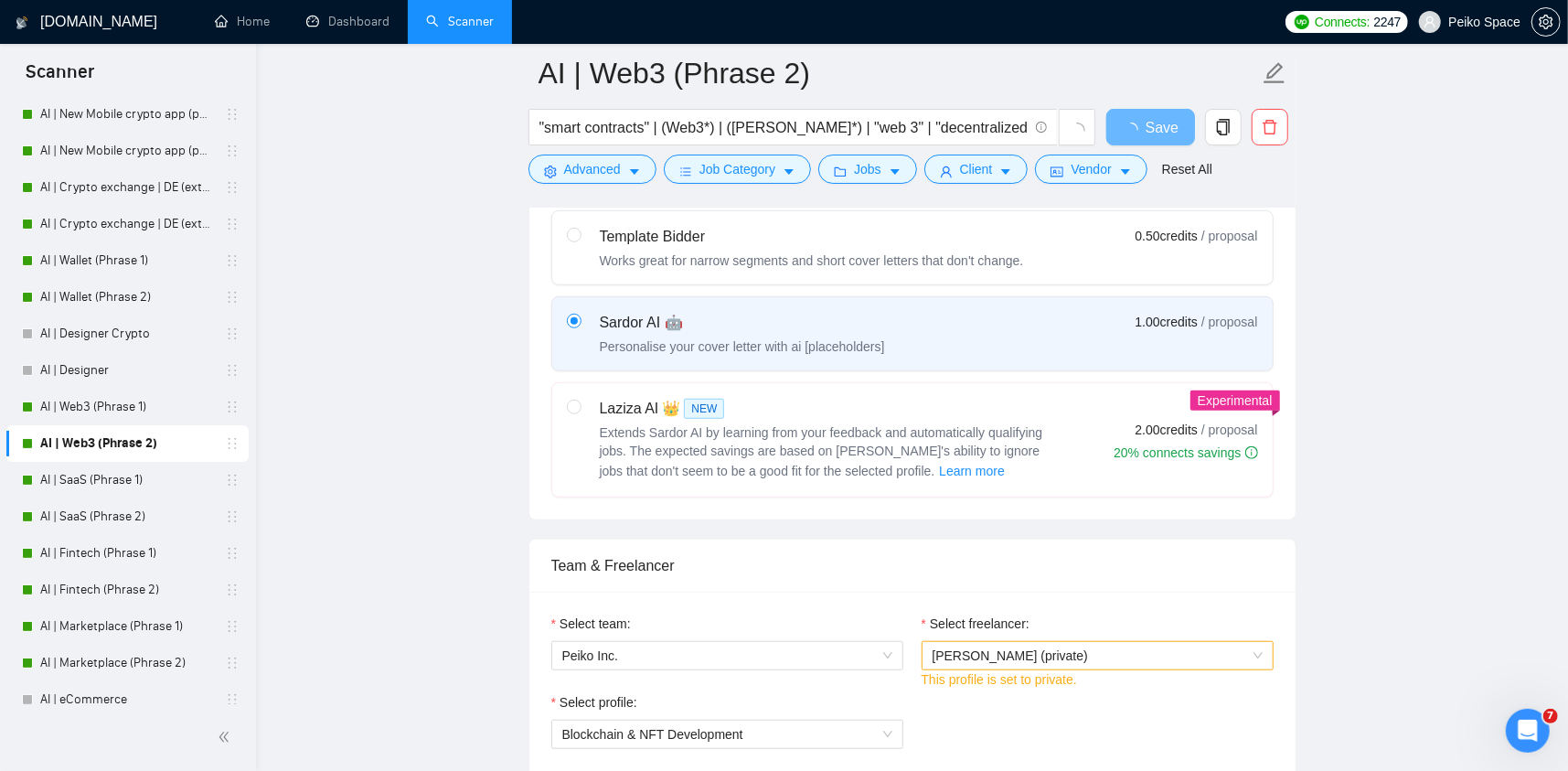
scroll to position [915, 0]
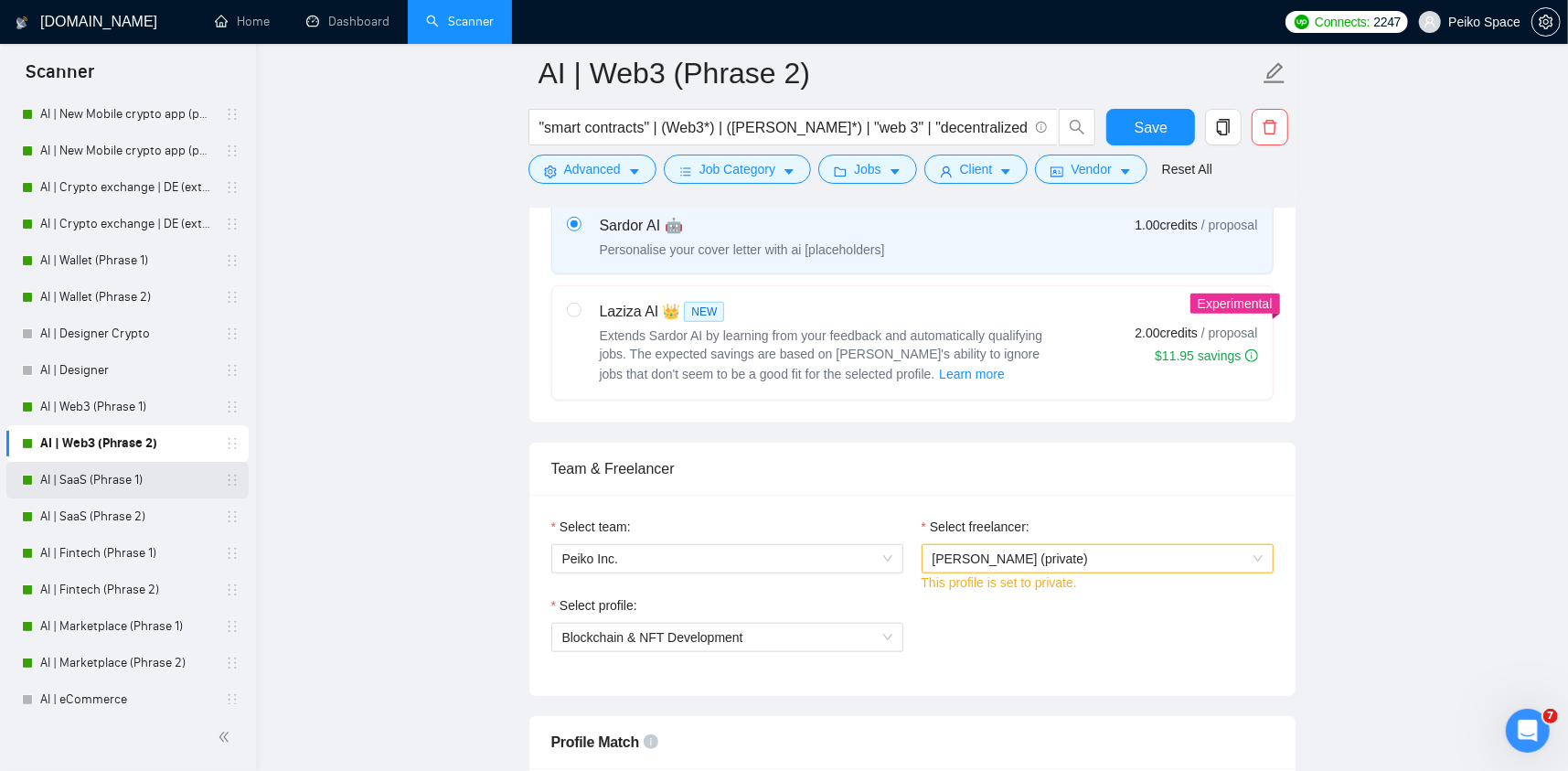
click at [72, 470] on link "AI | SaaS (Phrase 1)" at bounding box center [127, 479] width 173 height 37
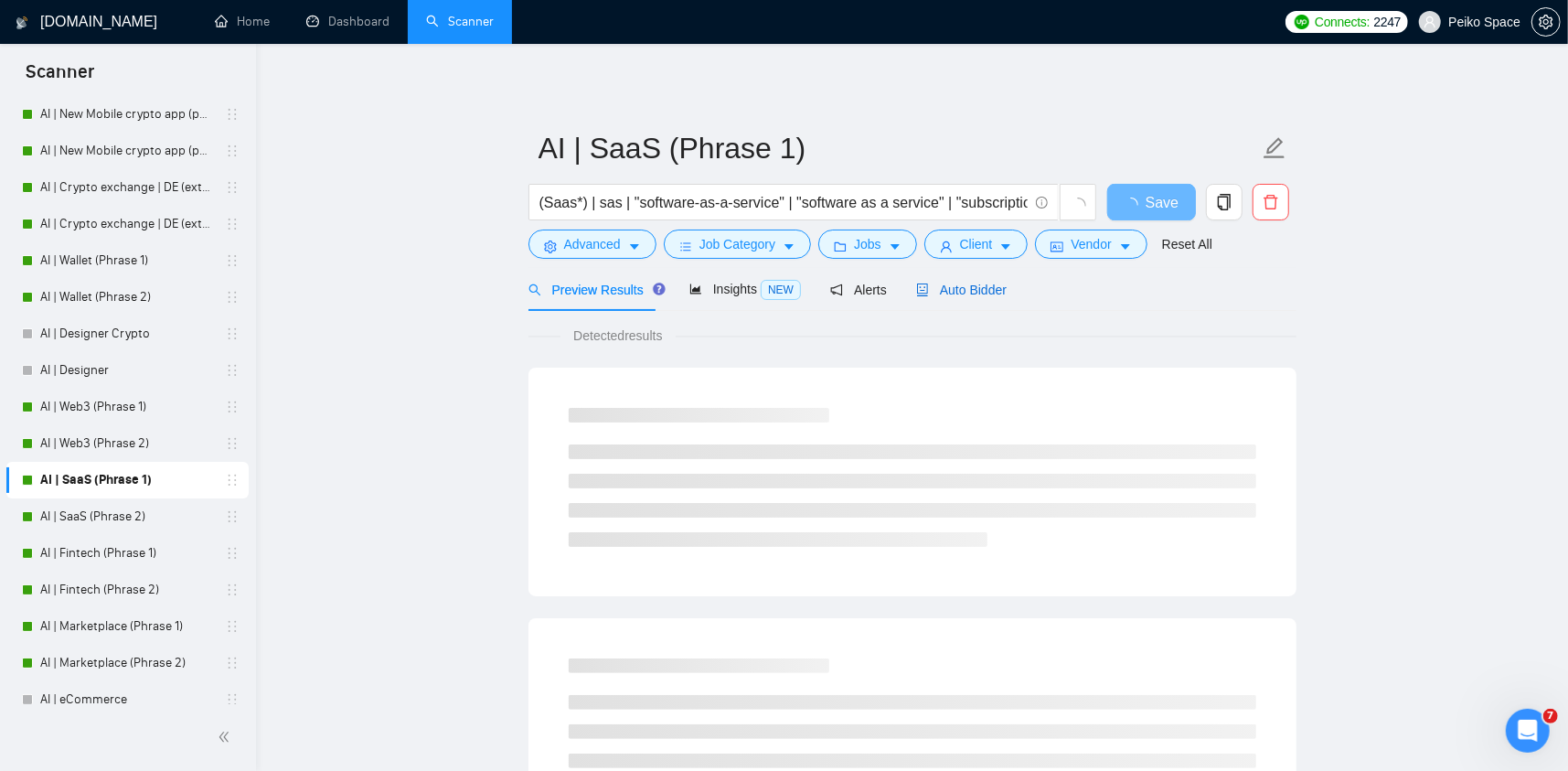
click at [976, 295] on span "Auto Bidder" at bounding box center [961, 290] width 90 height 15
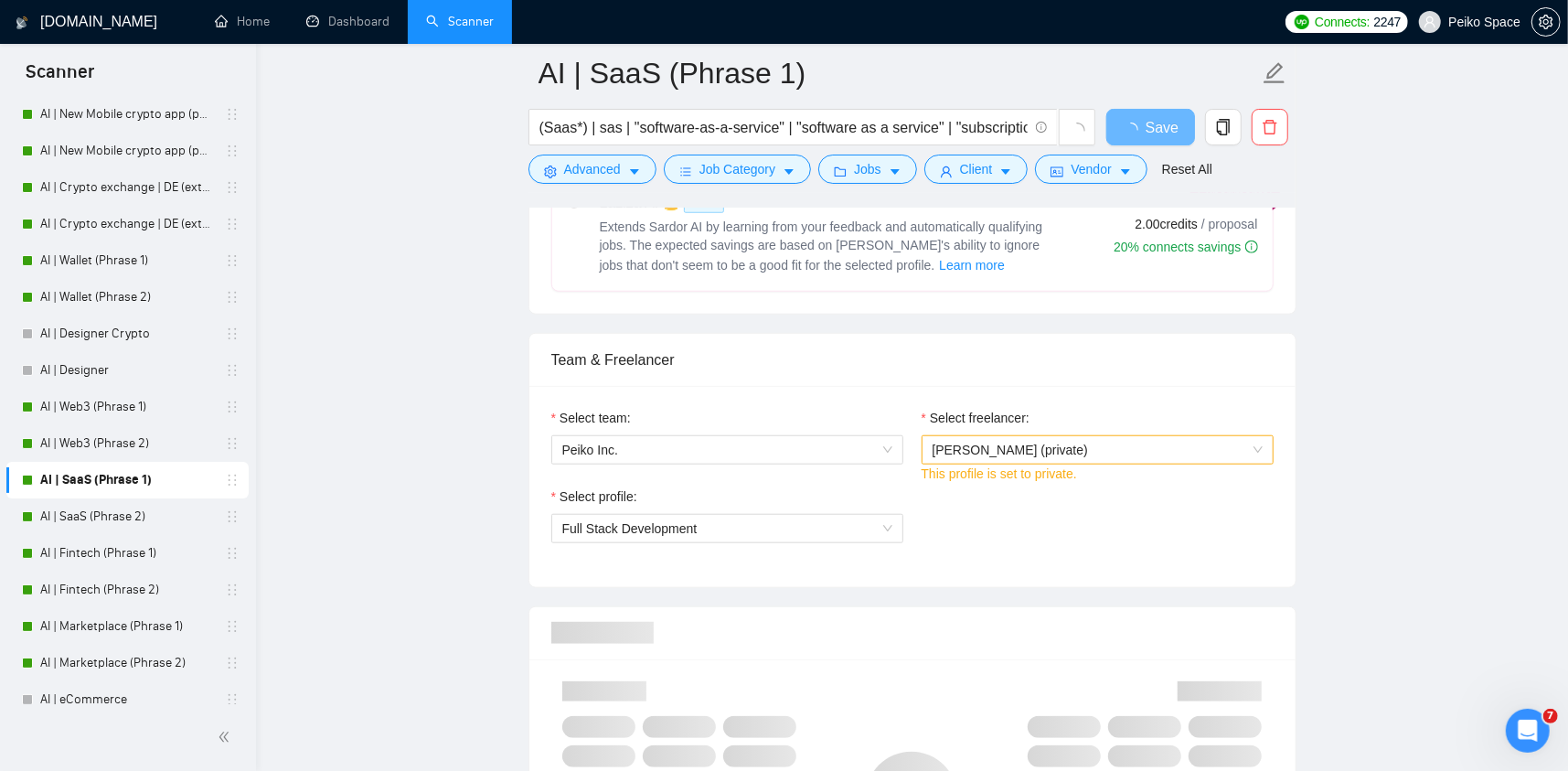
scroll to position [1188, 0]
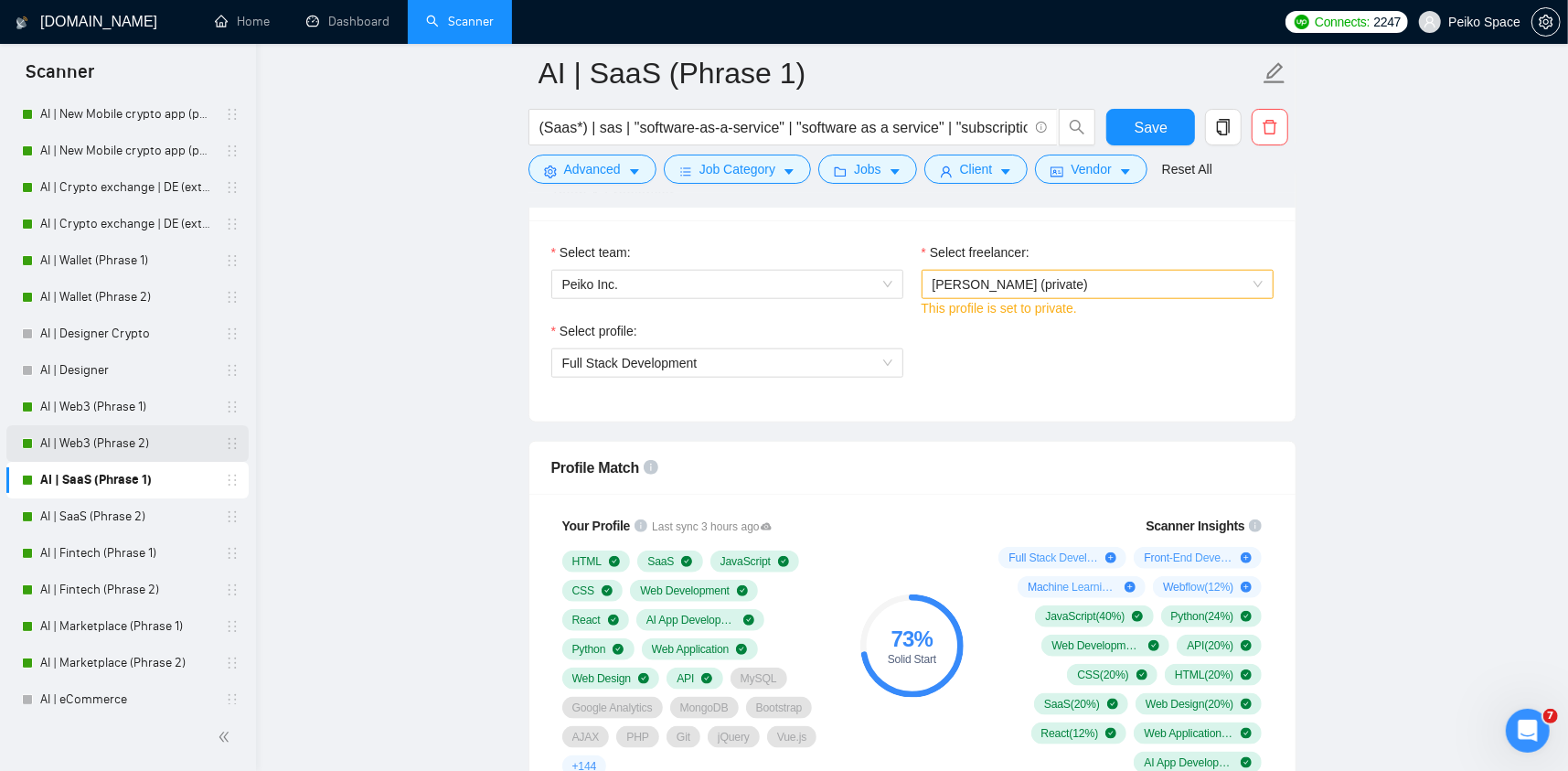
click at [90, 436] on link "AI | Web3 (Phrase 2)" at bounding box center [127, 443] width 173 height 37
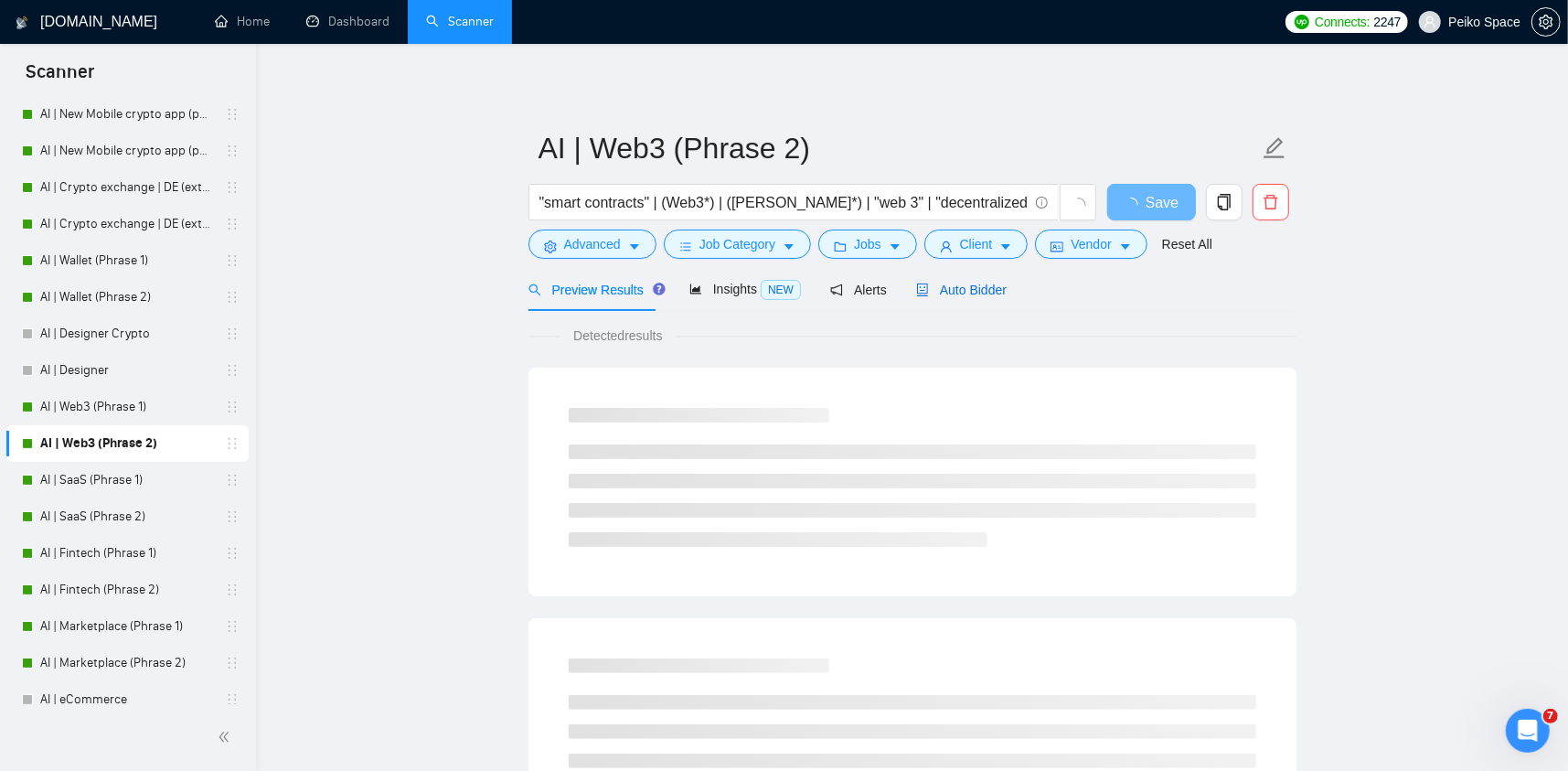
click at [945, 282] on span "Auto Bidder" at bounding box center [961, 290] width 90 height 15
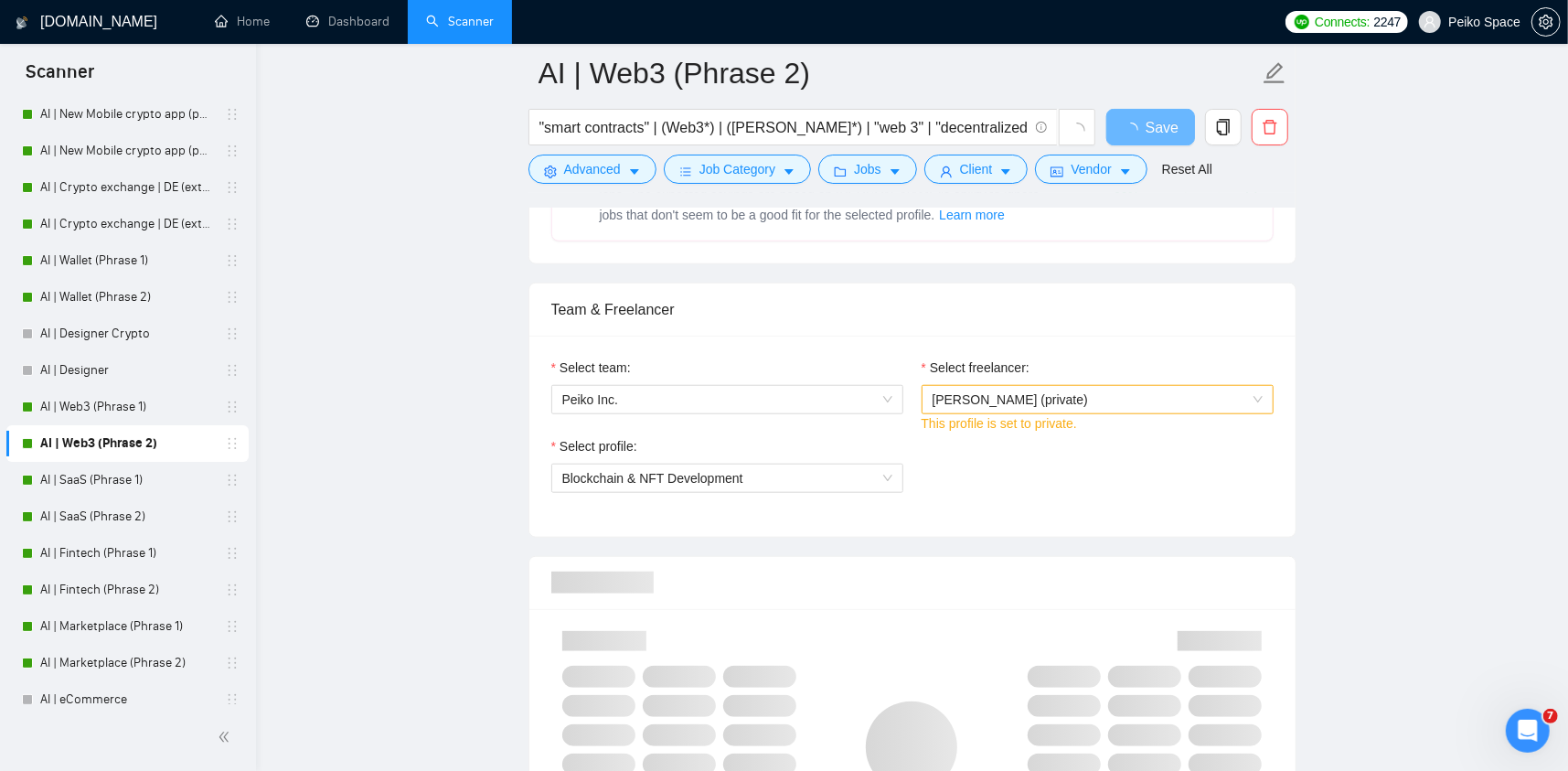
scroll to position [1188, 0]
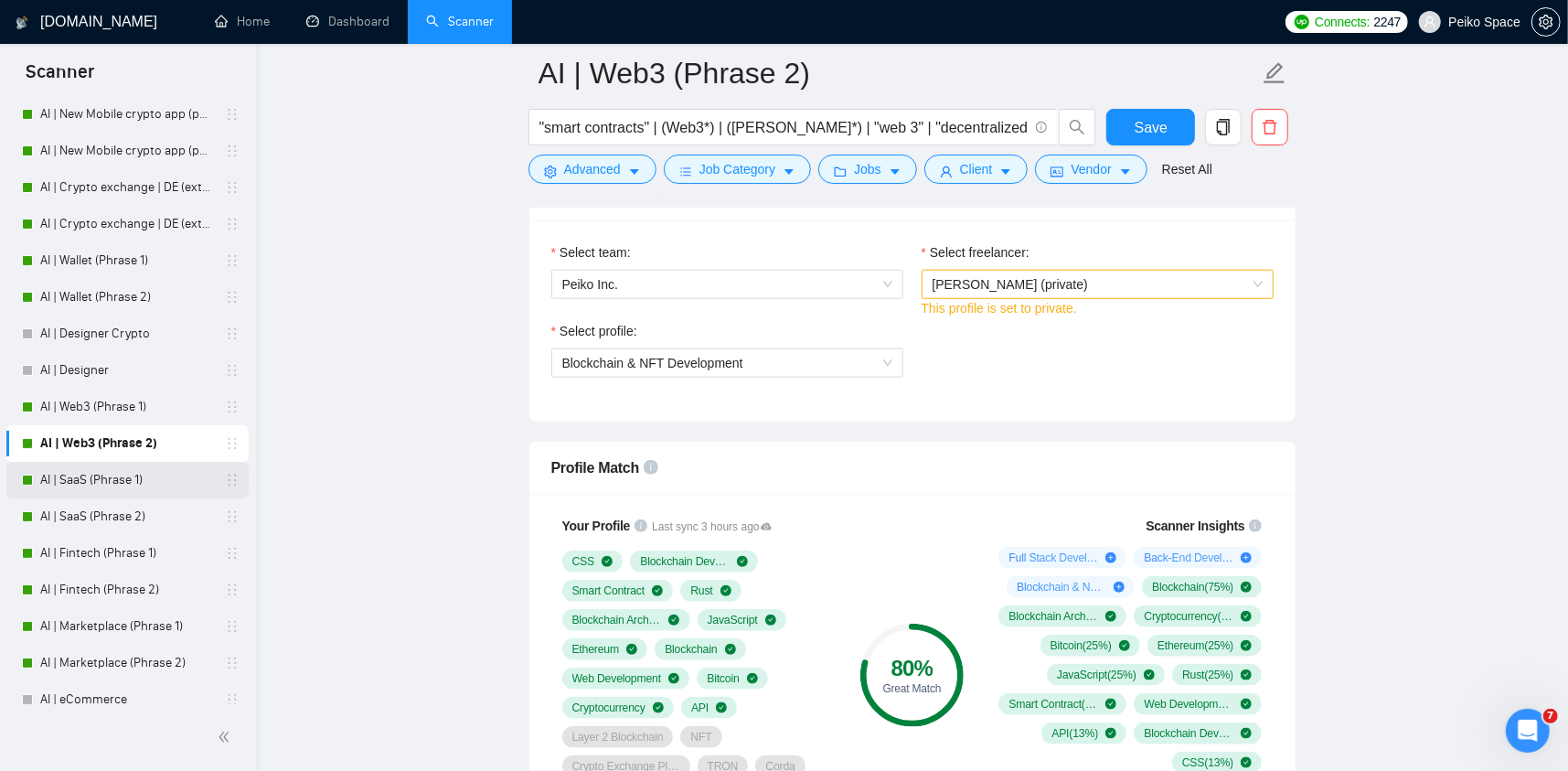
click at [138, 487] on link "AI | SaaS (Phrase 1)" at bounding box center [127, 479] width 173 height 37
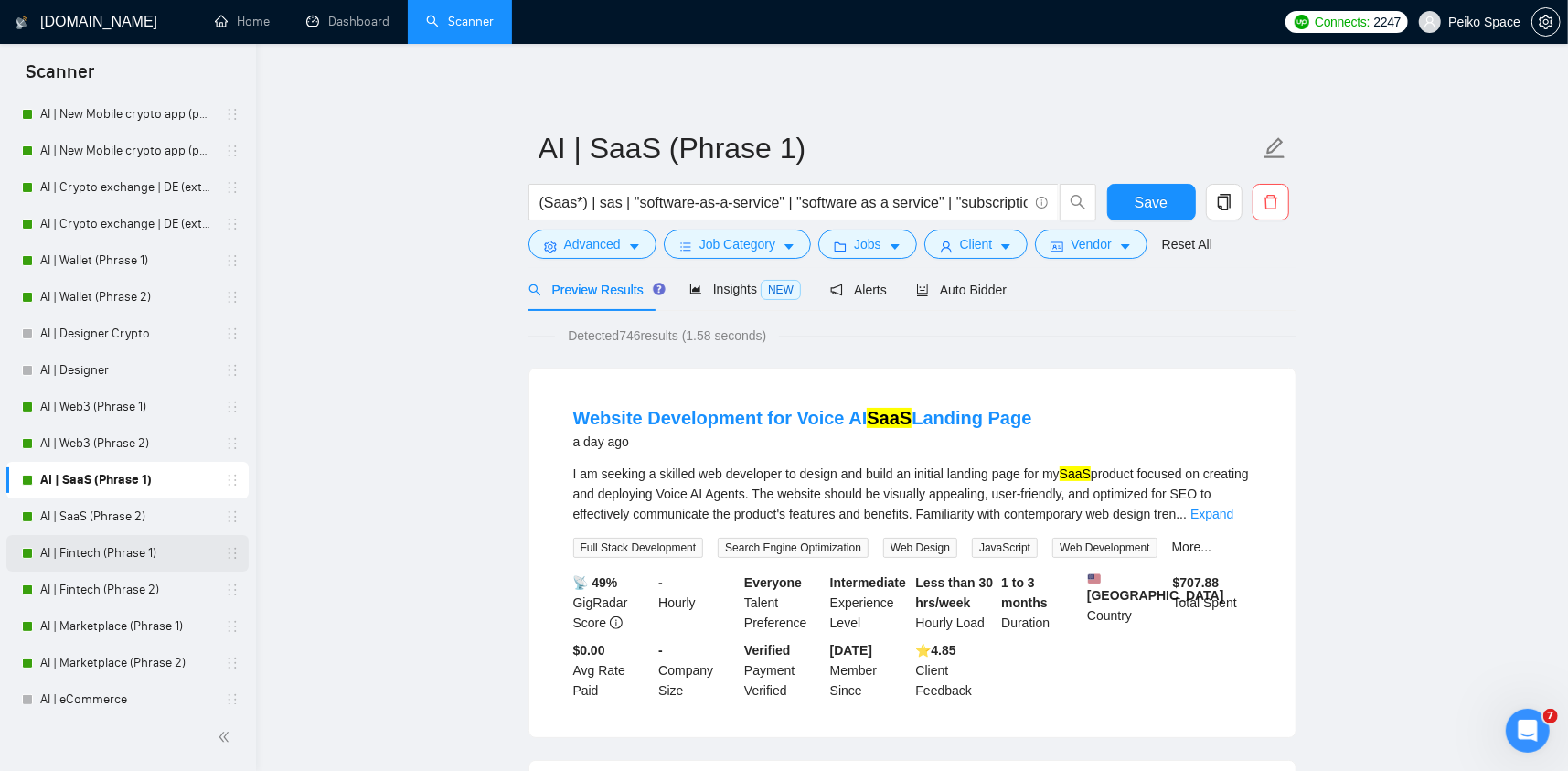
click at [127, 552] on link "AI | Fintech (Phrase 1)" at bounding box center [127, 552] width 173 height 37
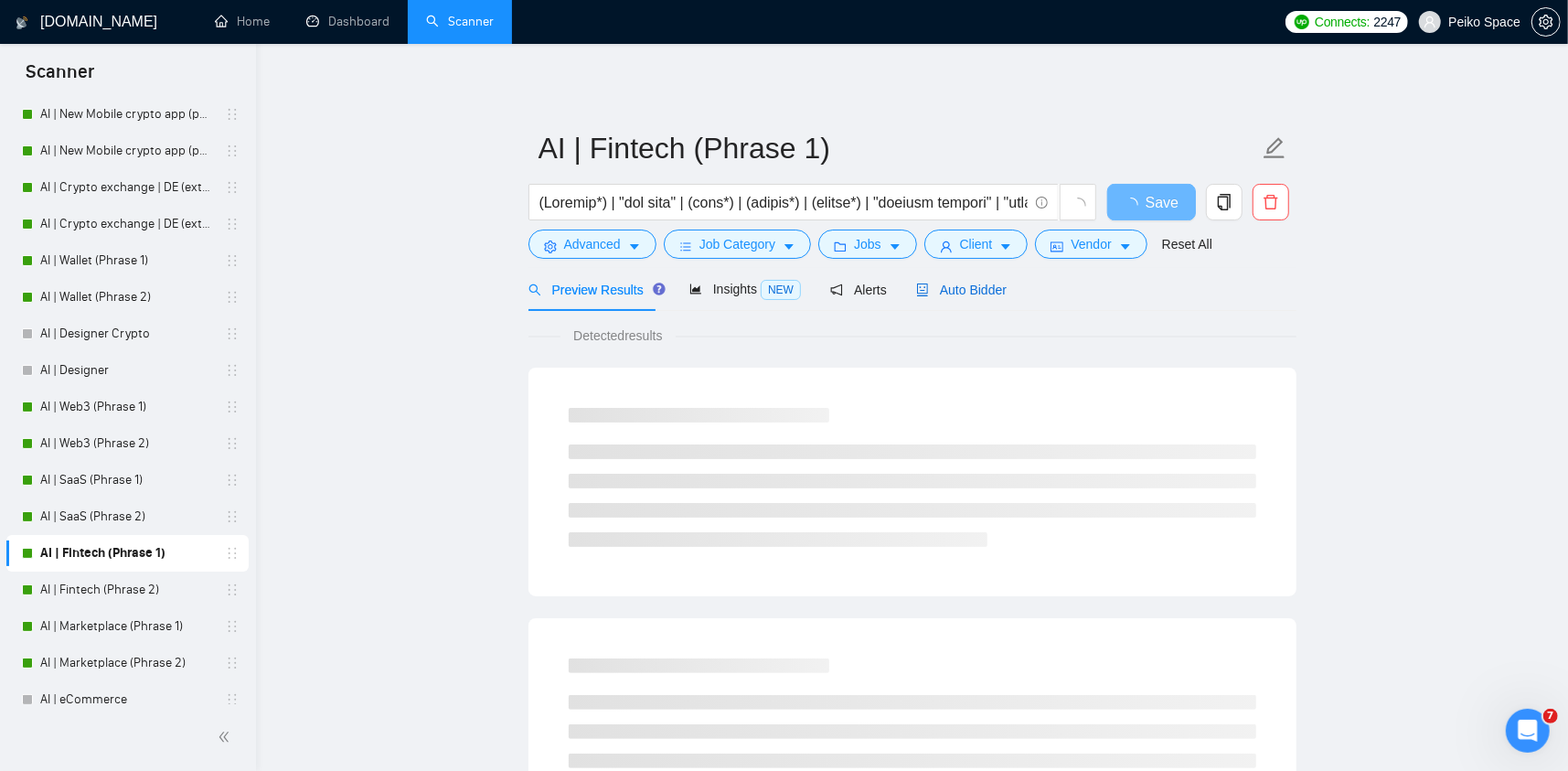
click at [965, 295] on span "Auto Bidder" at bounding box center [961, 290] width 90 height 15
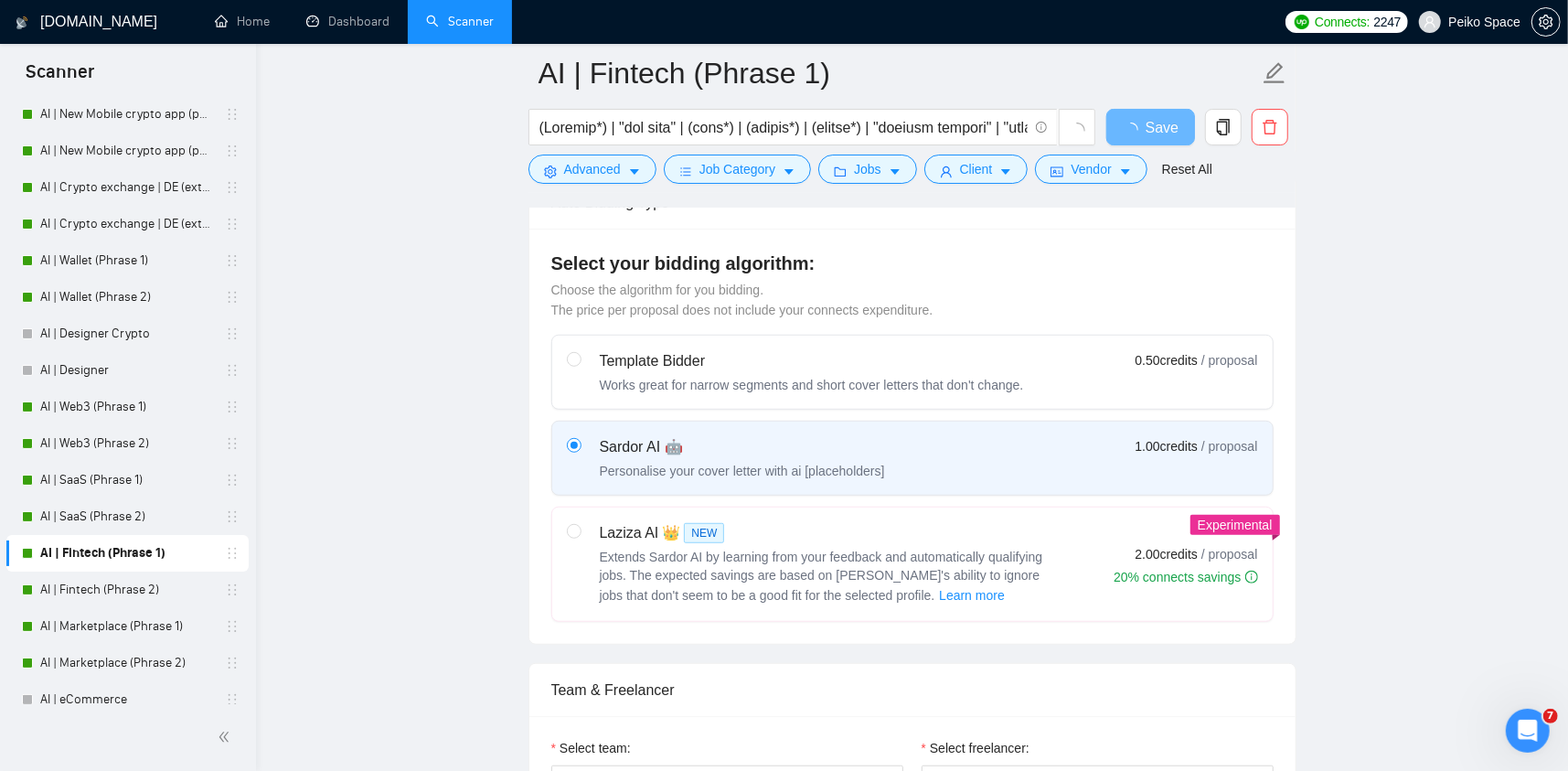
scroll to position [823, 0]
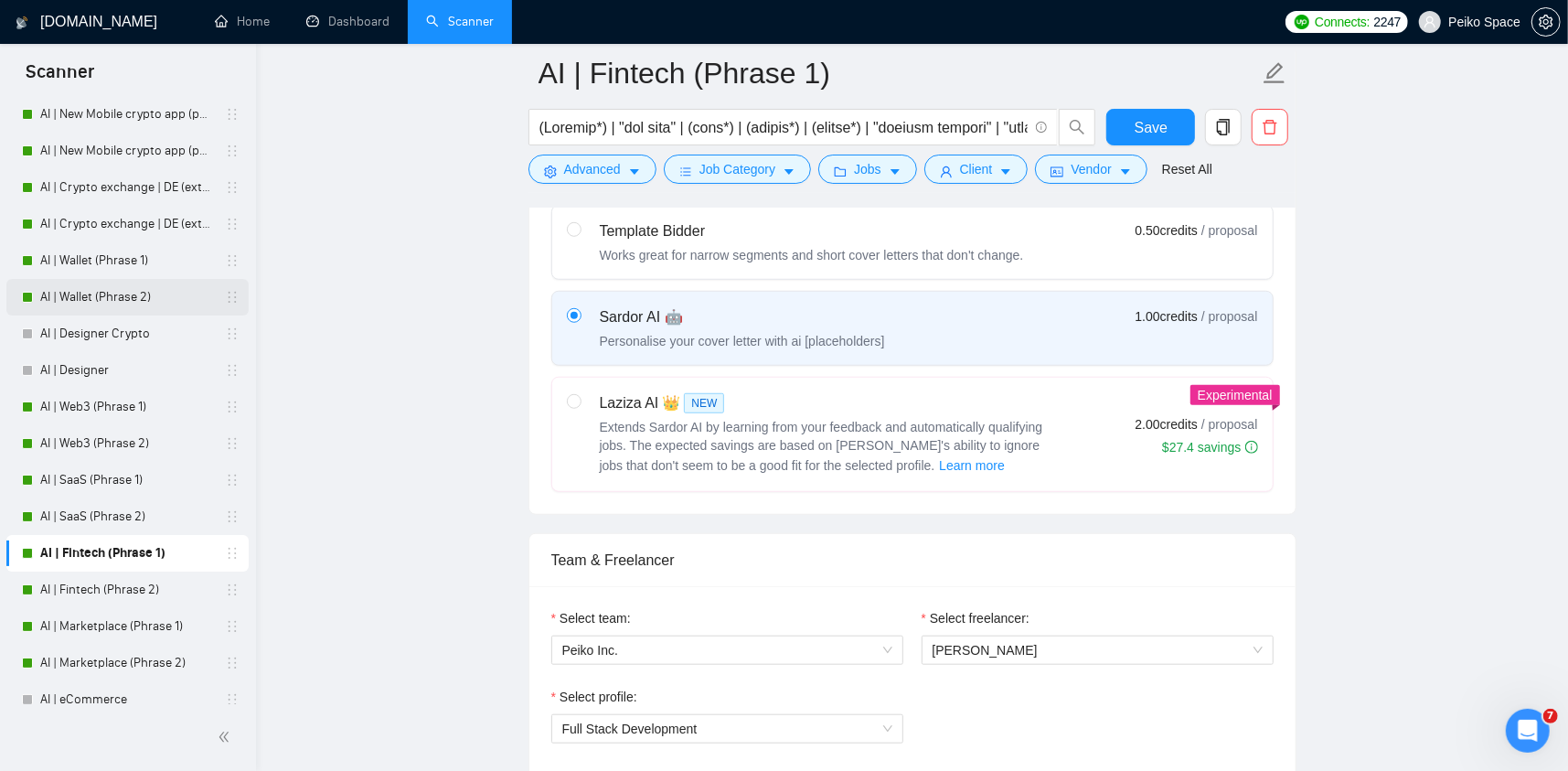
click at [119, 298] on link "AI | Wallet (Phrase 2)" at bounding box center [127, 296] width 173 height 37
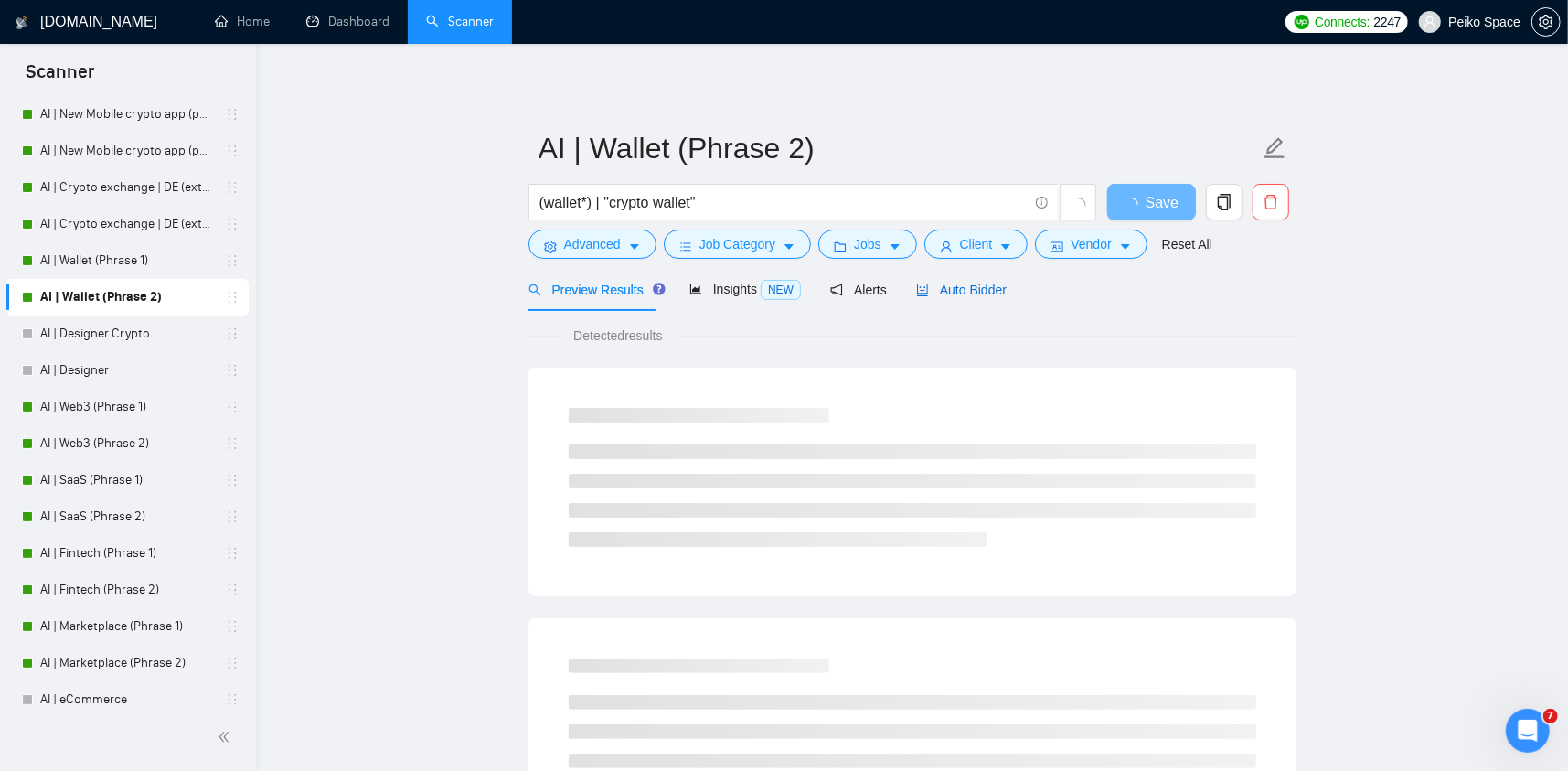
click at [945, 286] on span "Auto Bidder" at bounding box center [961, 290] width 90 height 15
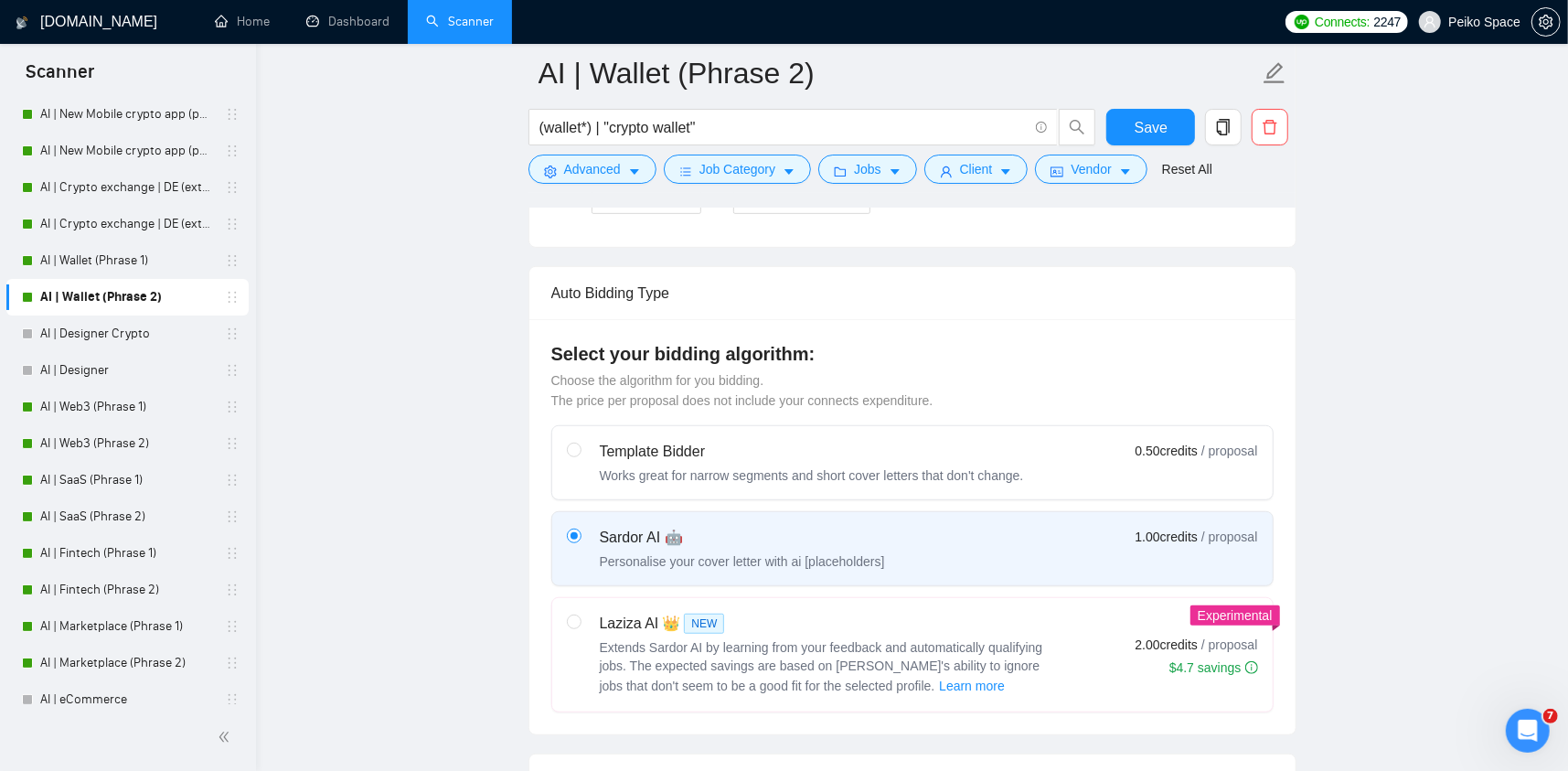
scroll to position [915, 0]
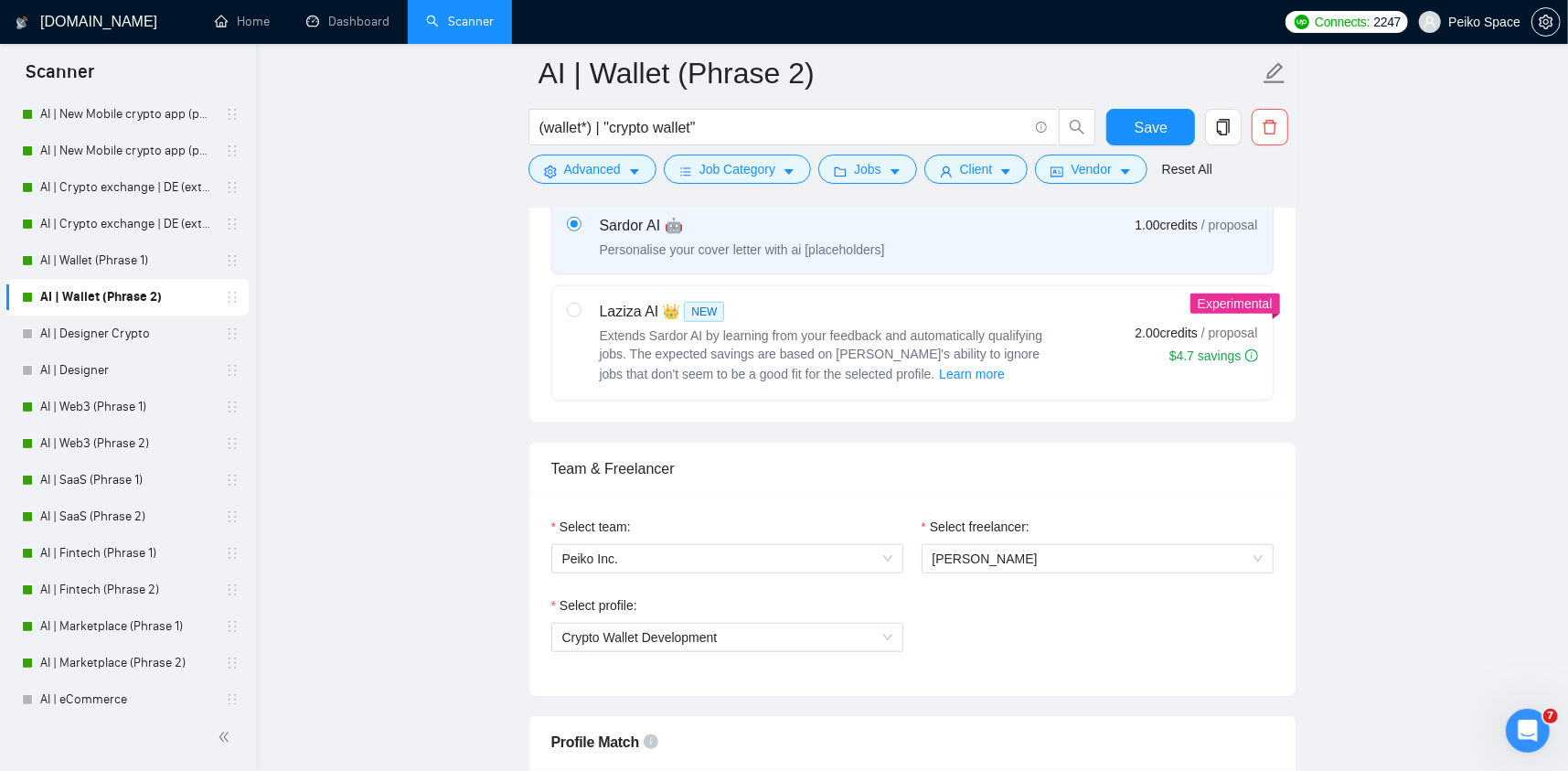
click at [132, 227] on link "AI | Crypto exchange | DE (extended) Phrase 2" at bounding box center [127, 223] width 173 height 37
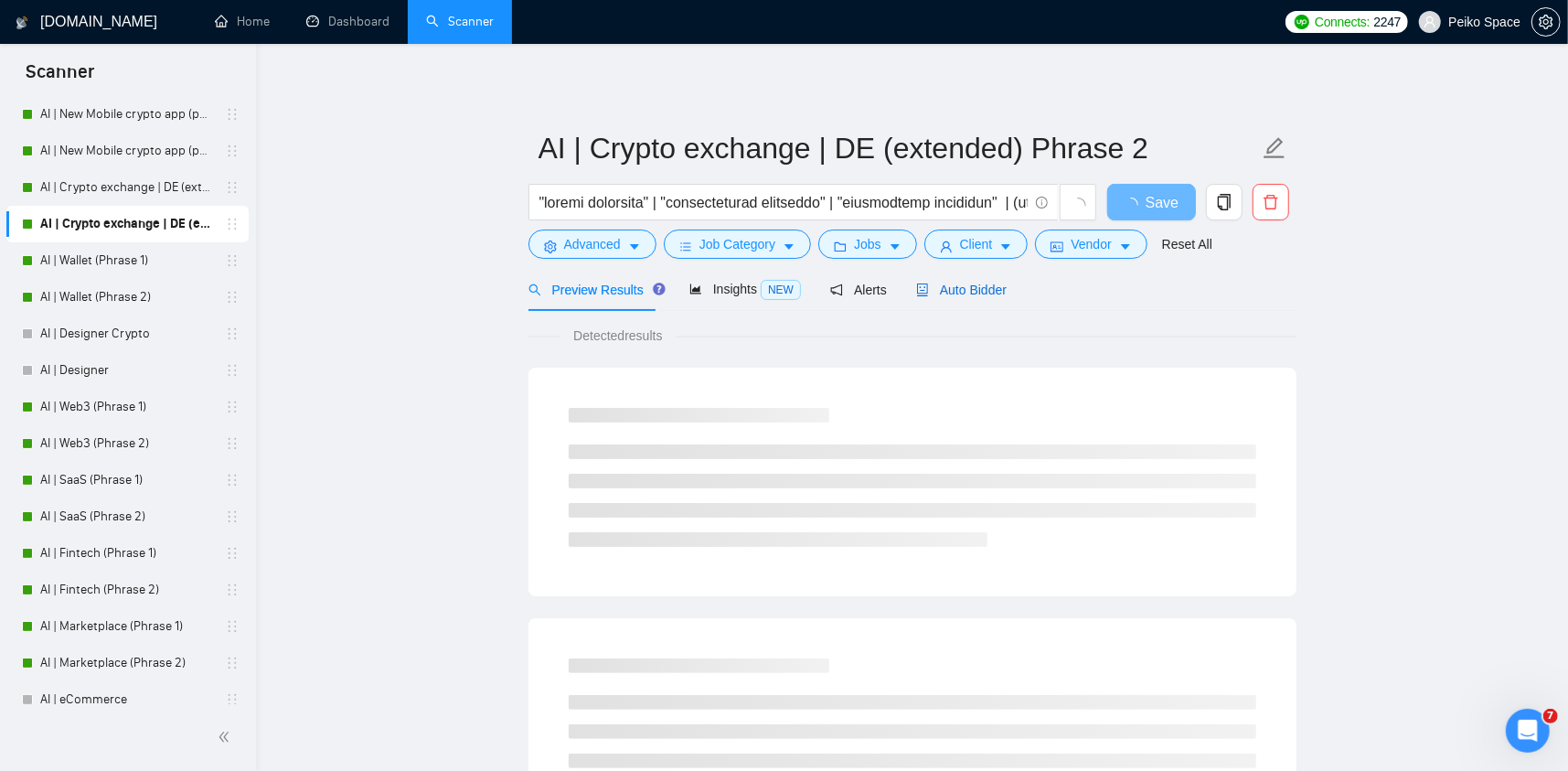
click at [960, 288] on span "Auto Bidder" at bounding box center [961, 290] width 90 height 15
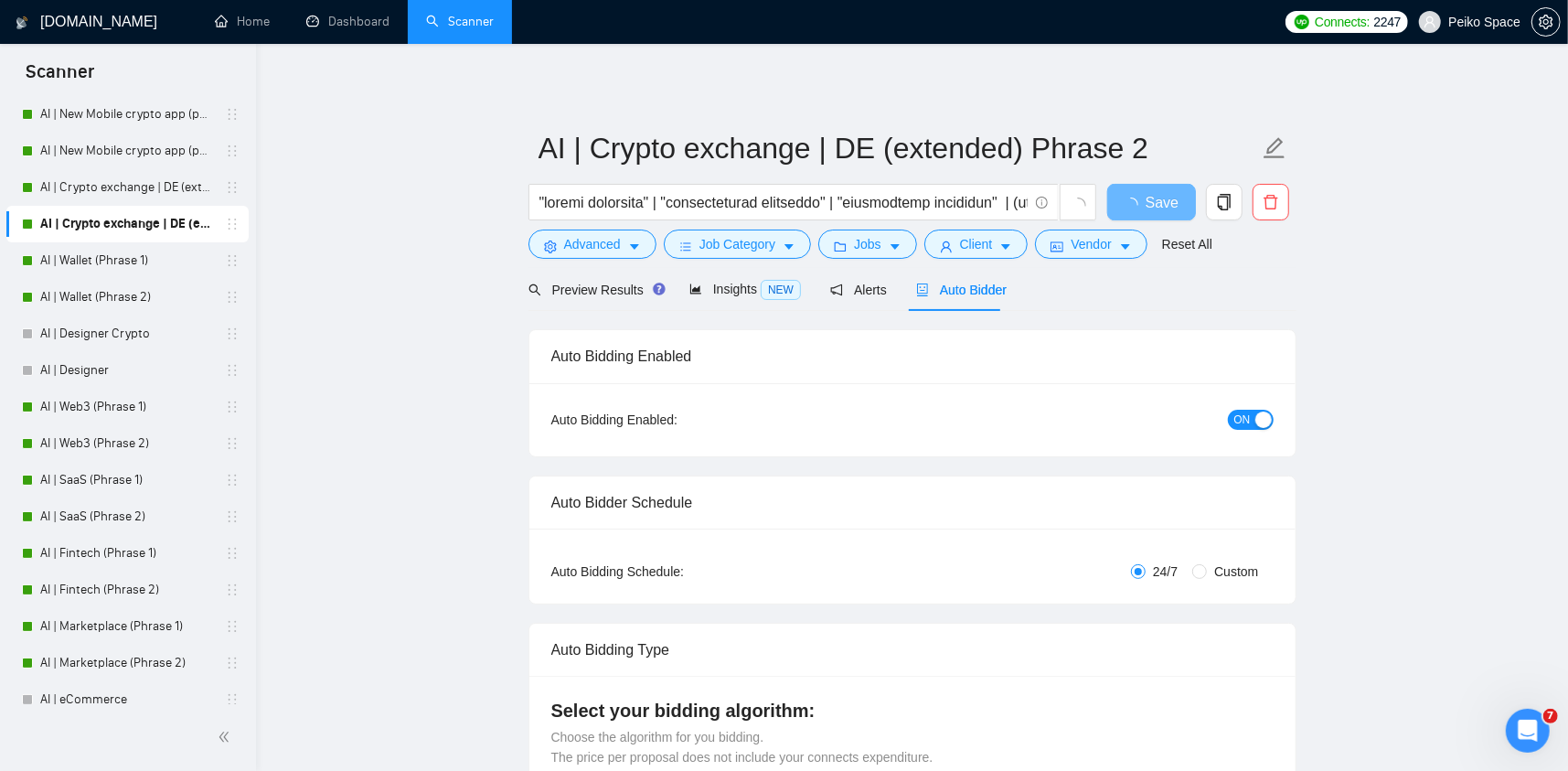
radio input "false"
radio input "true"
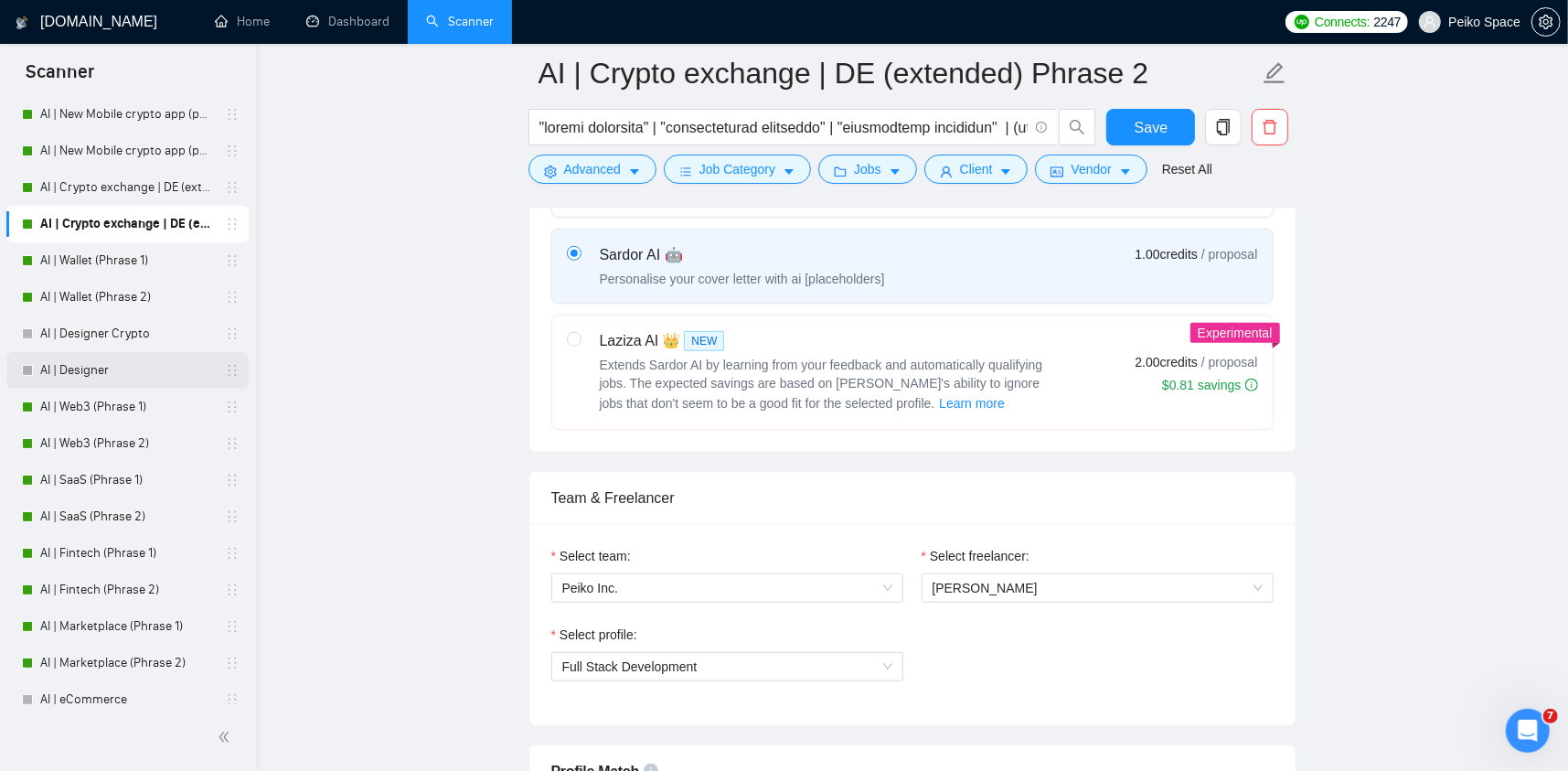
scroll to position [823, 0]
